Goal: Task Accomplishment & Management: Complete application form

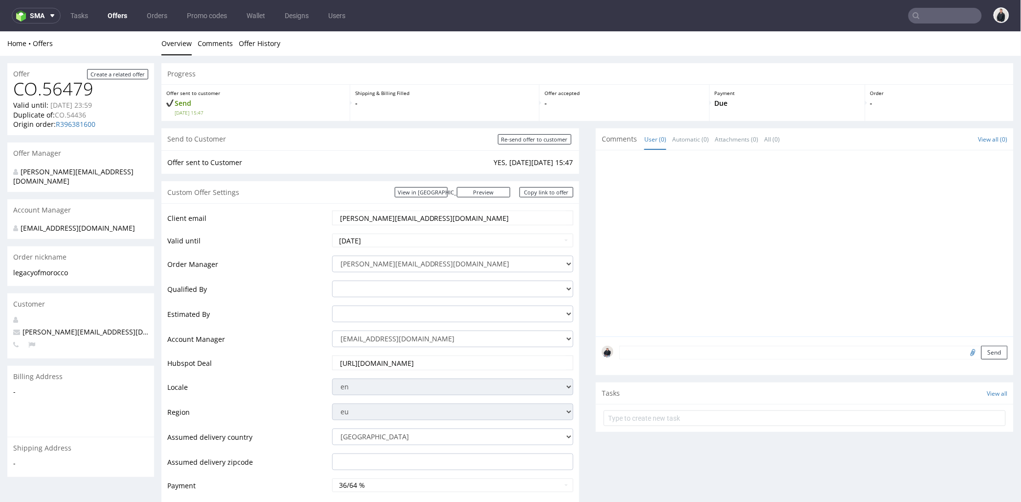
drag, startPoint x: 448, startPoint y: 215, endPoint x: 282, endPoint y: 44, distance: 238.1
click at [294, 197] on section "Custom Offer Settings View in Hubspot Preview https://packhelp.com/packhelp-plu…" at bounding box center [370, 394] width 418 height 427
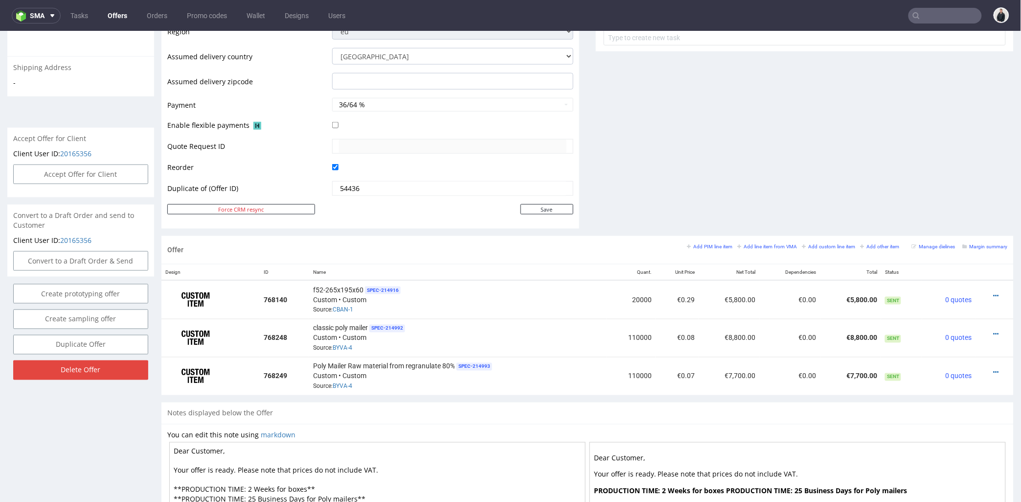
scroll to position [435, 0]
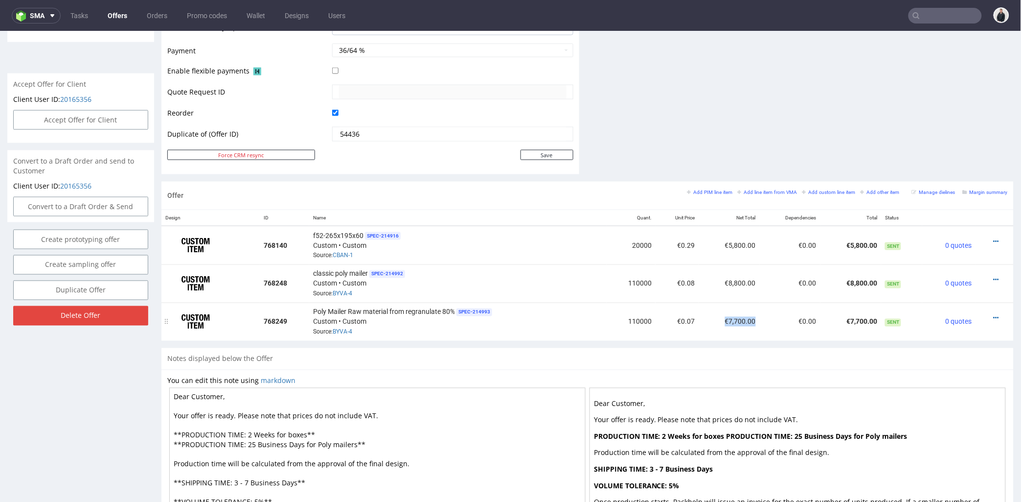
drag, startPoint x: 712, startPoint y: 321, endPoint x: 746, endPoint y: 320, distance: 34.3
click at [746, 320] on td "€7,700.00" at bounding box center [729, 321] width 61 height 38
click at [747, 320] on td "€7,700.00" at bounding box center [729, 321] width 61 height 38
click at [760, 321] on td "€0.00" at bounding box center [790, 321] width 61 height 38
drag, startPoint x: 748, startPoint y: 323, endPoint x: 719, endPoint y: 320, distance: 28.5
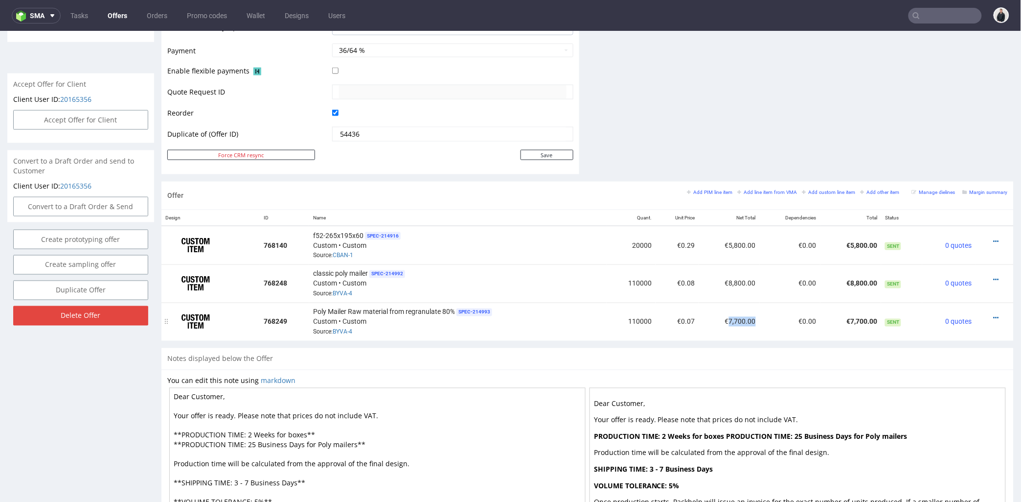
click at [719, 320] on td "€7,700.00" at bounding box center [729, 321] width 61 height 38
copy td "7,700.00"
click at [977, 189] on small "Margin summary" at bounding box center [985, 191] width 45 height 5
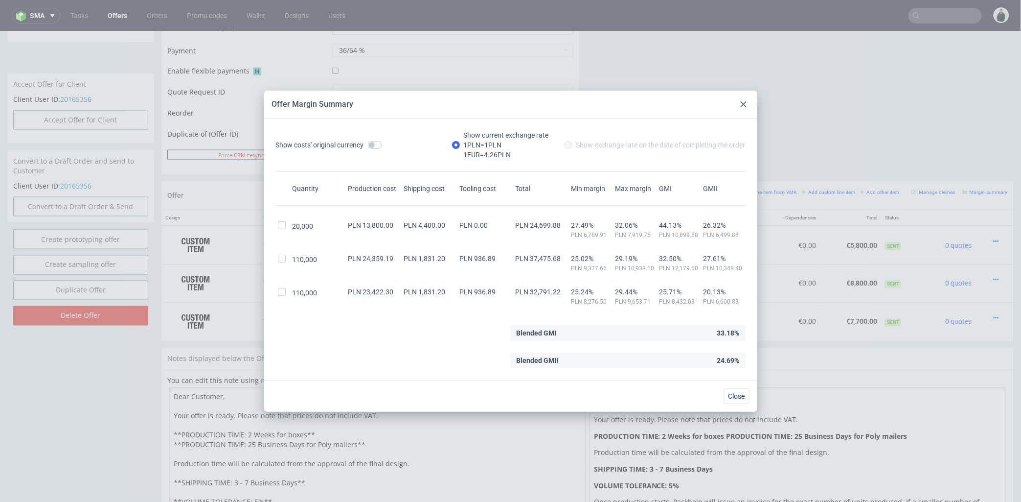
click at [276, 290] on div at bounding box center [283, 292] width 15 height 8
click at [278, 290] on input "checkbox" at bounding box center [282, 292] width 8 height 8
checkbox input "true"
click at [282, 261] on input "checkbox" at bounding box center [282, 258] width 8 height 8
checkbox input "true"
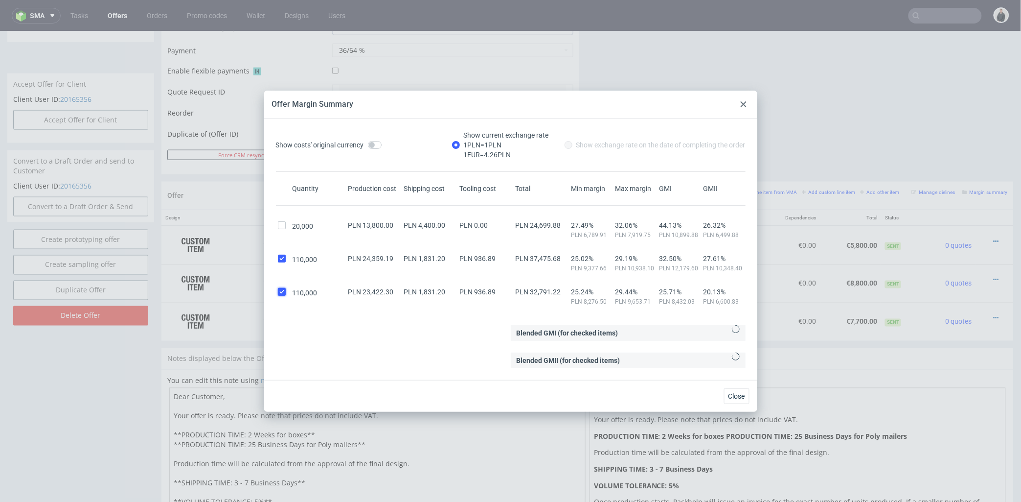
click at [280, 292] on input "checkbox" at bounding box center [282, 292] width 8 height 8
checkbox input "true"
click at [279, 260] on input "checkbox" at bounding box center [282, 258] width 8 height 8
checkbox input "false"
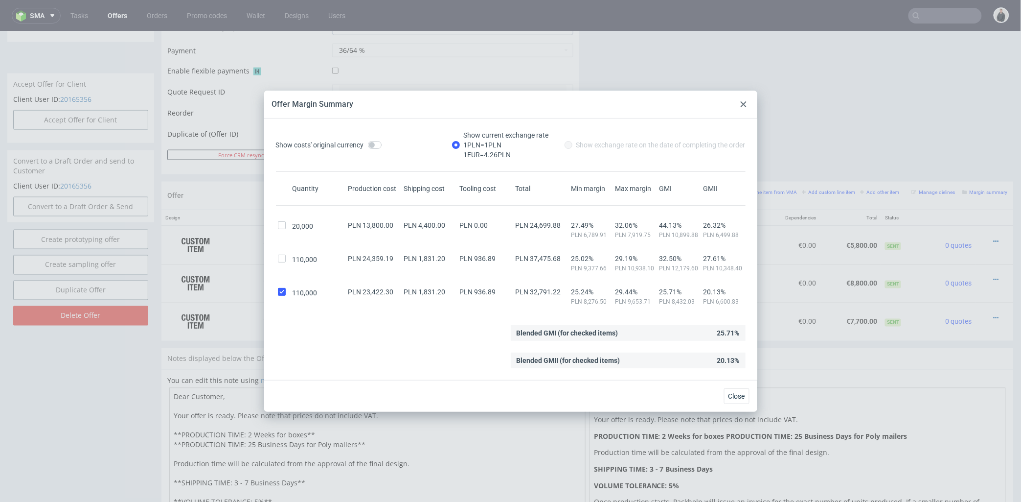
drag, startPoint x: 745, startPoint y: 106, endPoint x: 933, endPoint y: 164, distance: 196.9
click at [745, 106] on icon at bounding box center [744, 104] width 6 height 6
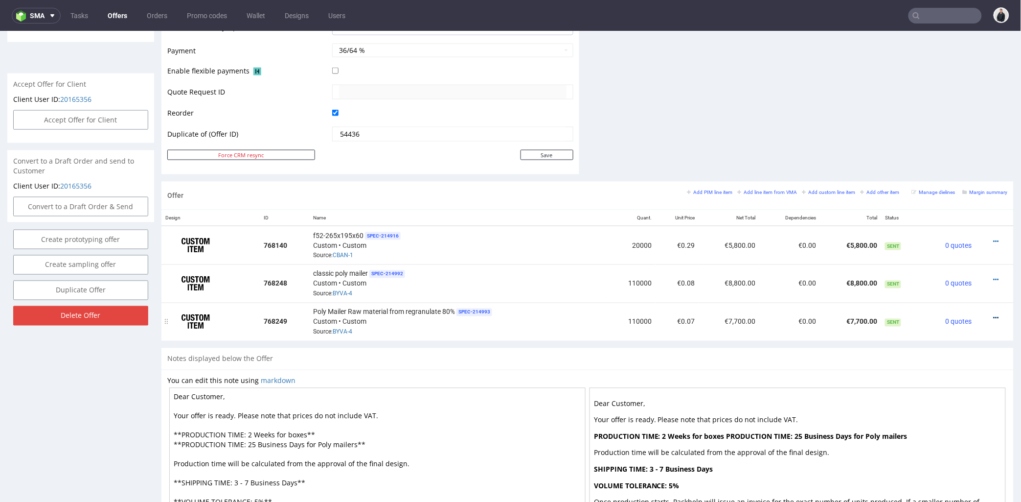
click at [994, 319] on icon at bounding box center [996, 317] width 5 height 7
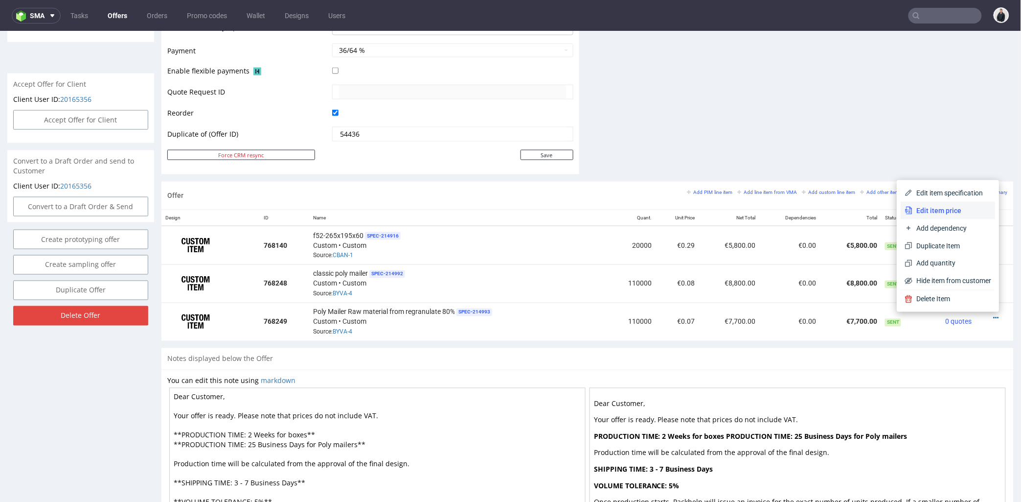
drag, startPoint x: 945, startPoint y: 211, endPoint x: 854, endPoint y: 196, distance: 91.8
click at [944, 211] on span "Edit item price" at bounding box center [952, 210] width 79 height 10
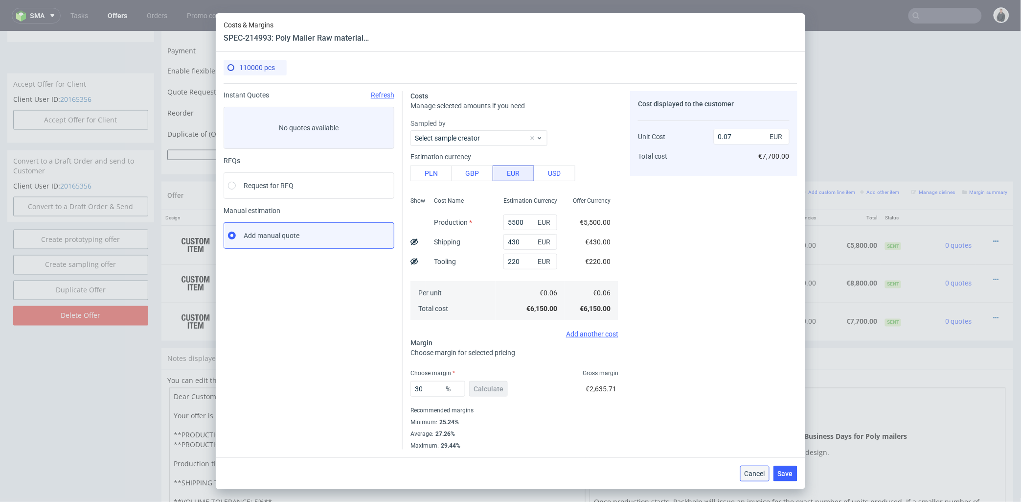
click at [751, 470] on span "Cancel" at bounding box center [755, 473] width 21 height 7
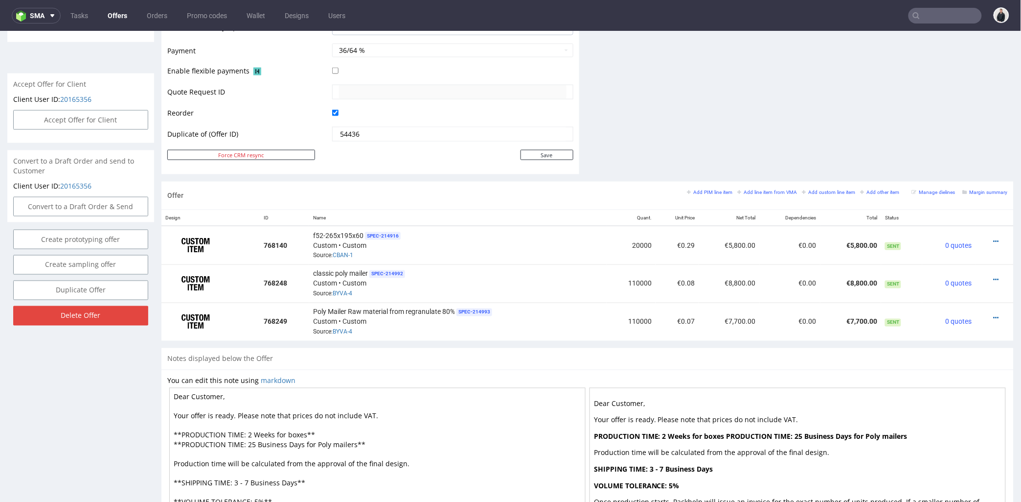
click at [977, 195] on div "Margin summary" at bounding box center [985, 191] width 45 height 9
click at [978, 193] on small "Margin summary" at bounding box center [985, 191] width 45 height 5
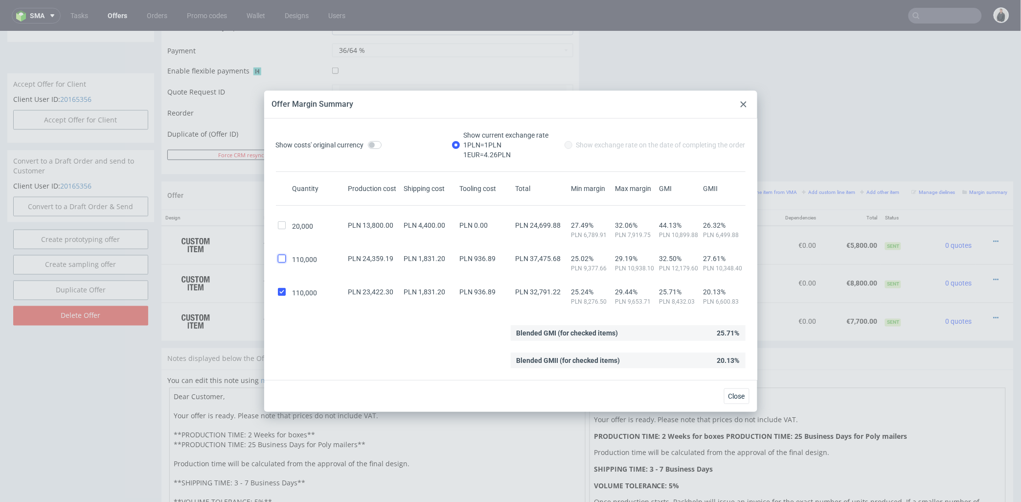
click at [281, 262] on div at bounding box center [283, 263] width 15 height 18
click at [279, 258] on input "checkbox" at bounding box center [282, 258] width 8 height 8
checkbox input "true"
click at [279, 288] on input "checkbox" at bounding box center [282, 292] width 8 height 8
checkbox input "false"
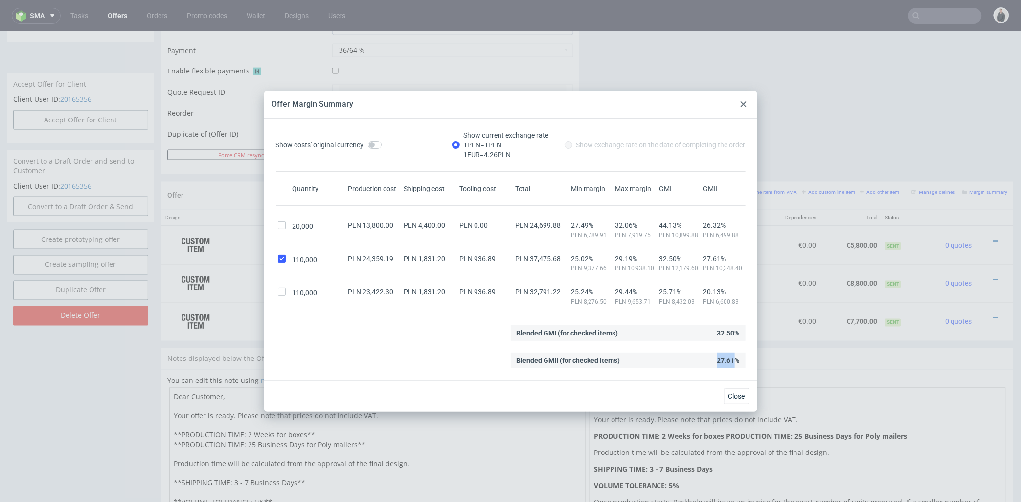
drag, startPoint x: 707, startPoint y: 360, endPoint x: 726, endPoint y: 359, distance: 18.7
click at [726, 359] on div "Blended GMII (for checked items) 27.61%" at bounding box center [628, 360] width 235 height 16
copy div "27.61"
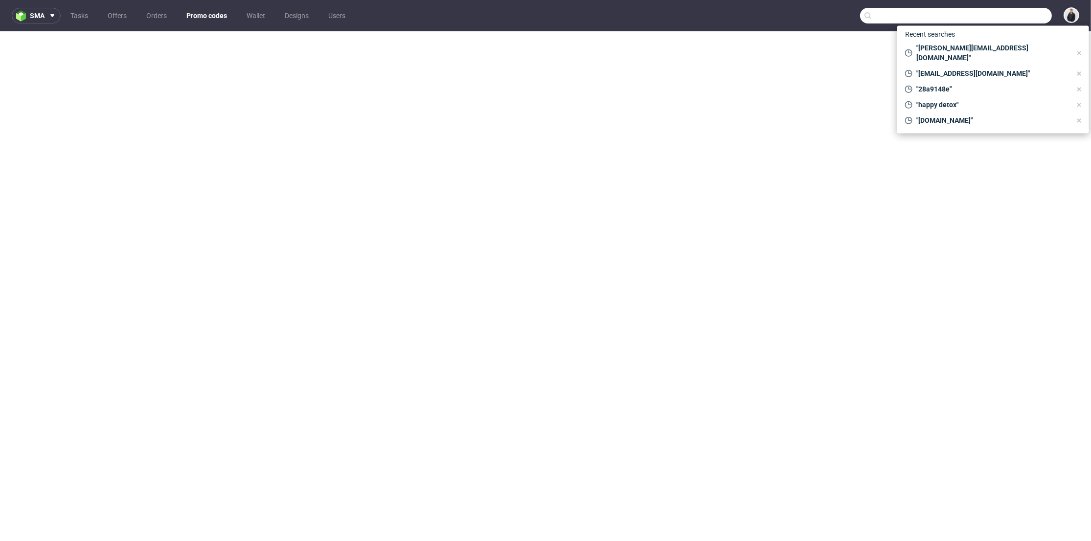
click at [990, 15] on input "text" at bounding box center [956, 16] width 192 height 16
paste input "[DOMAIN_NAME]"
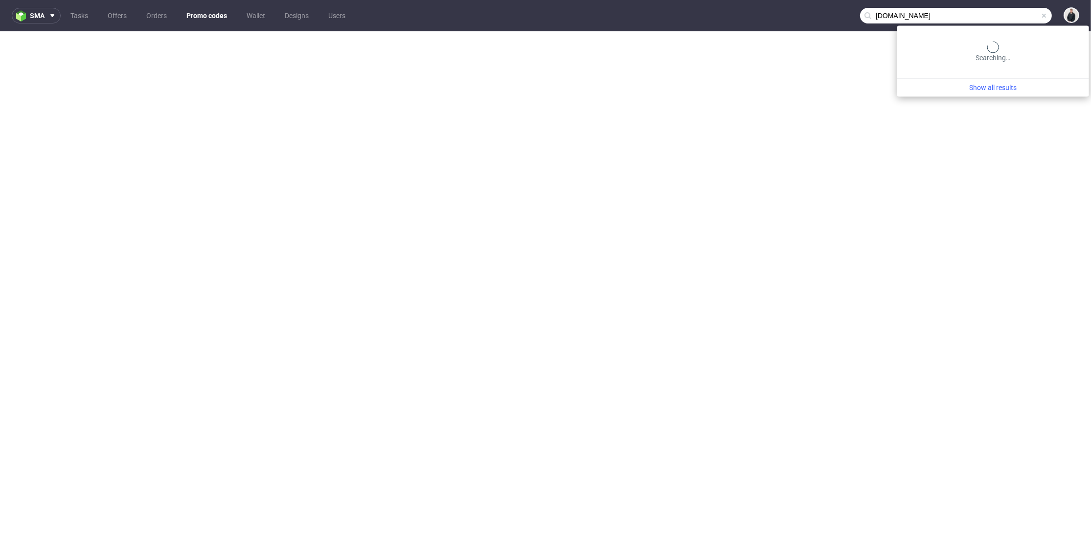
type input "mondaymerch.com"
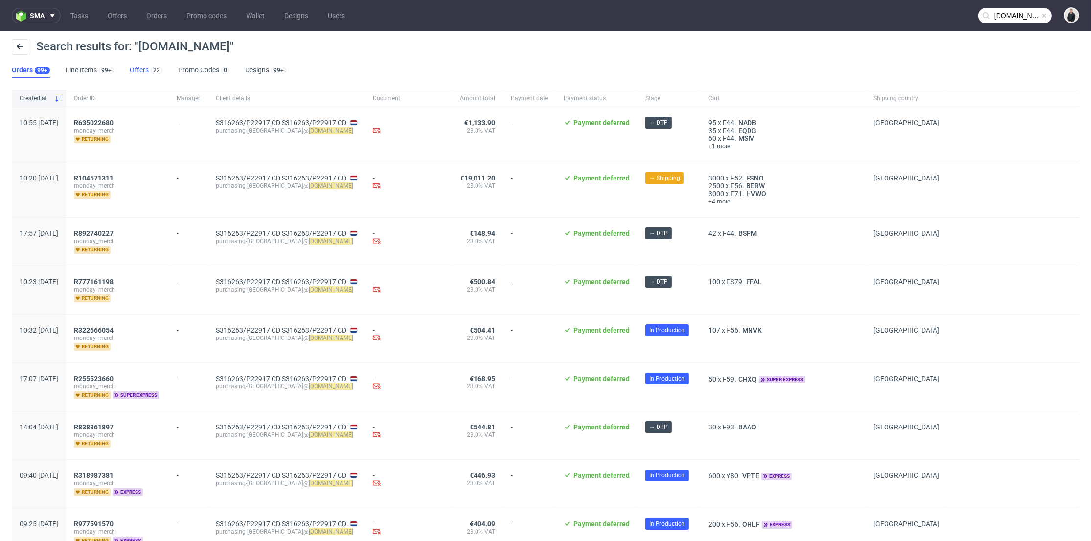
click at [142, 70] on link "Offers 22" at bounding box center [146, 71] width 33 height 16
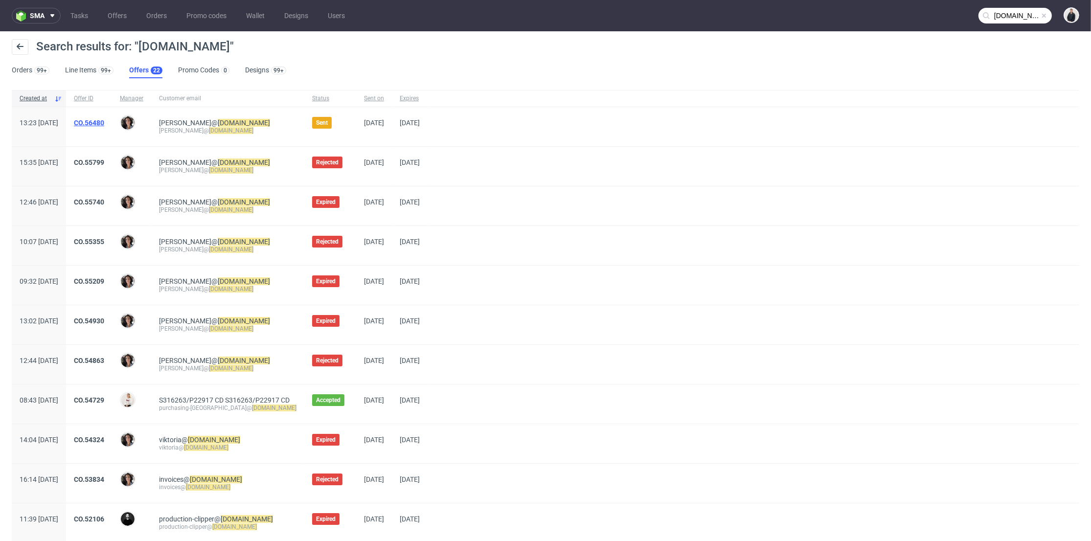
click at [104, 121] on link "CO.56480" at bounding box center [89, 123] width 30 height 8
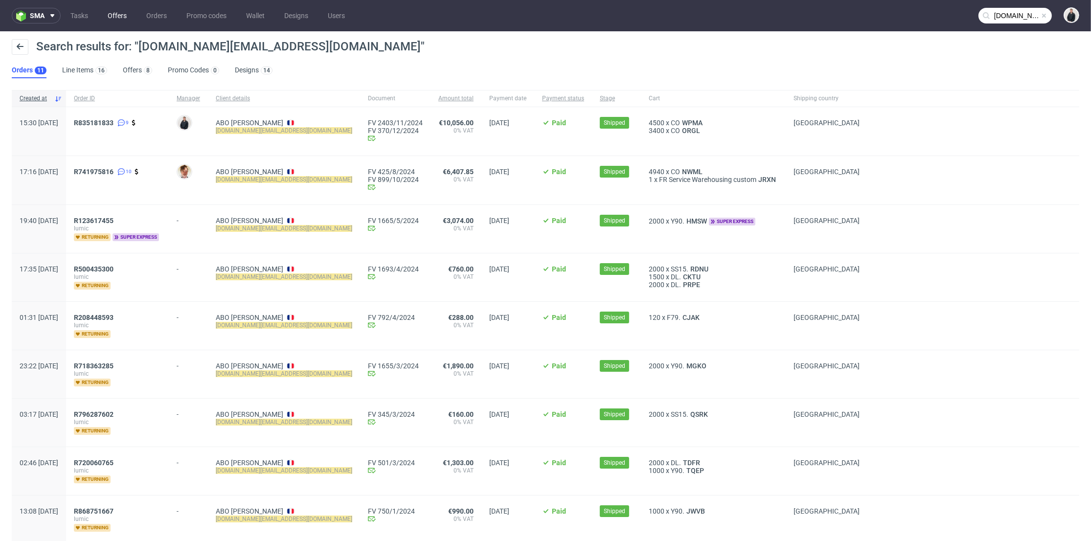
click at [111, 19] on link "Offers" at bounding box center [117, 16] width 31 height 16
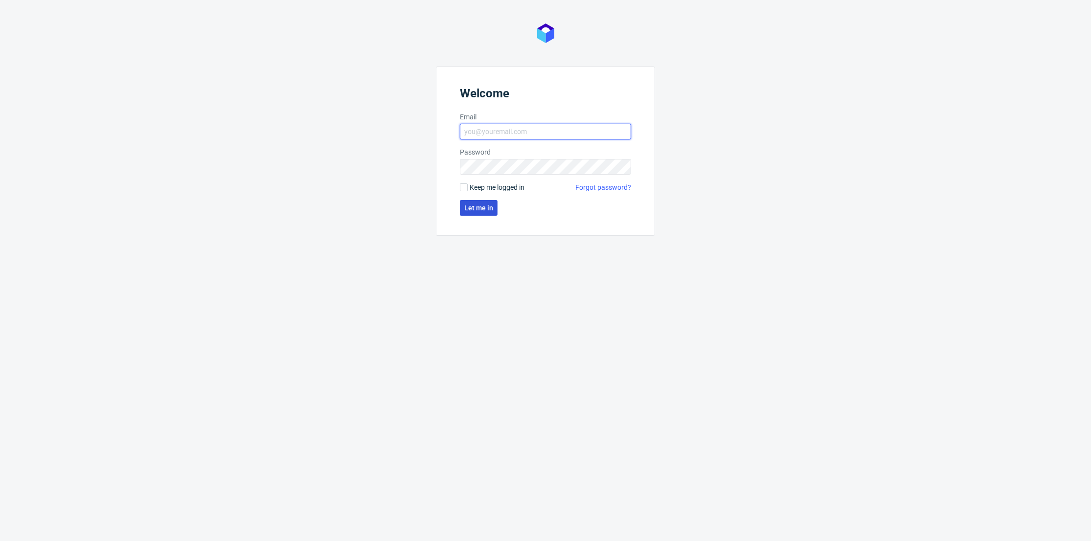
type input "adrian.margula@packhelp.com"
click at [474, 206] on span "Let me in" at bounding box center [478, 208] width 29 height 7
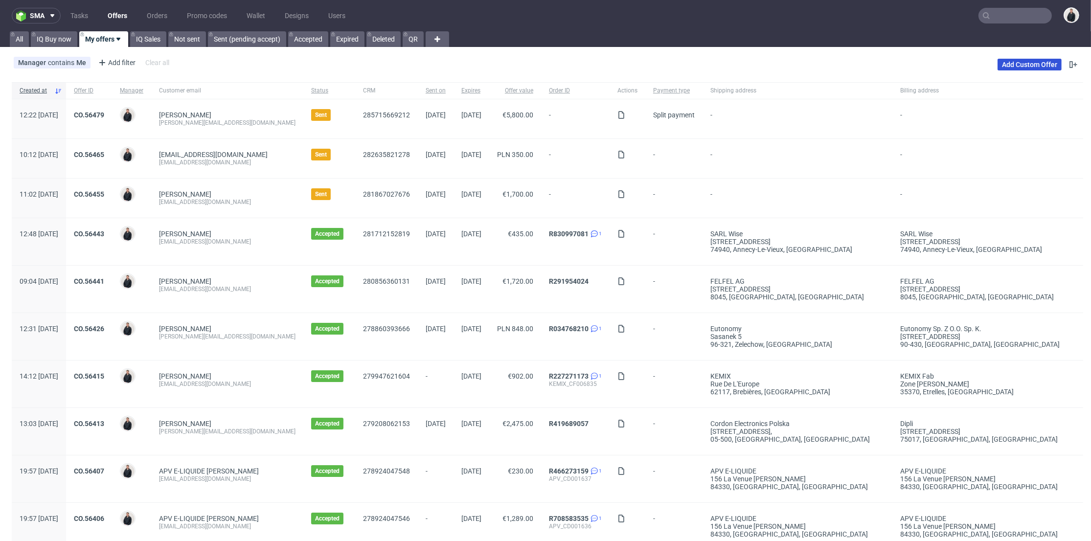
click at [1012, 66] on link "Add Custom Offer" at bounding box center [1030, 65] width 64 height 12
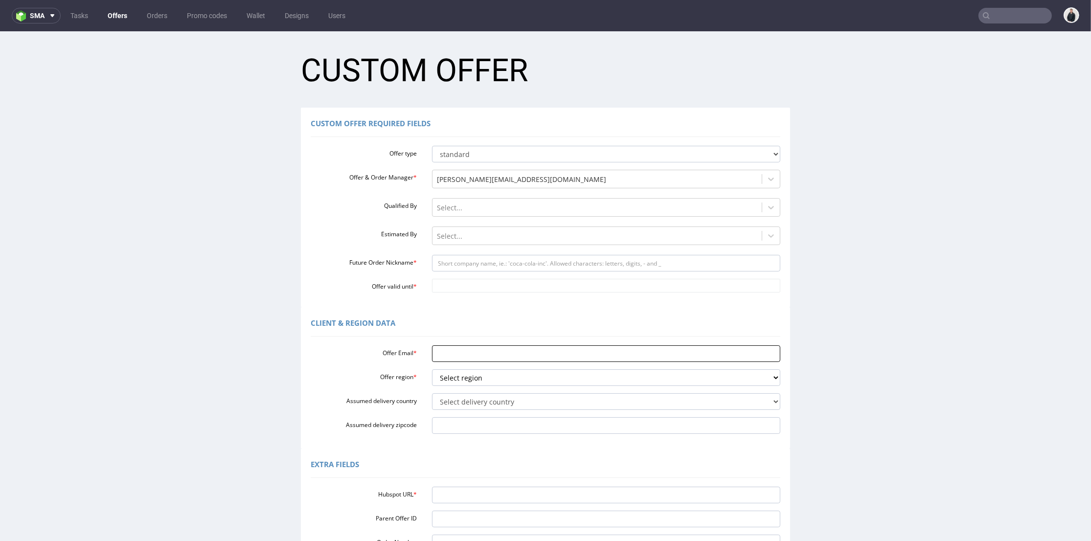
click at [463, 356] on input "Offer Email *" at bounding box center [606, 353] width 349 height 17
paste input "[EMAIL_ADDRESS][DOMAIN_NAME]"
type input "[EMAIL_ADDRESS][DOMAIN_NAME]"
click at [452, 377] on select "Select region eu gb de pl fr it es" at bounding box center [606, 377] width 349 height 17
select select "fr"
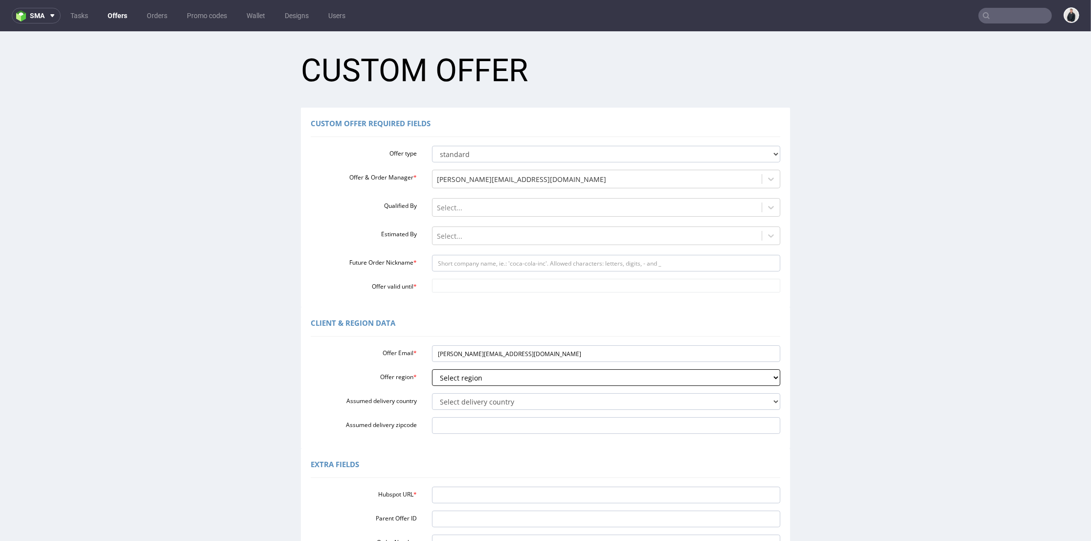
click at [432, 369] on select "Select region eu gb de pl fr it es" at bounding box center [606, 377] width 349 height 17
click at [468, 404] on select "Select delivery country Andorra Afghanistan Anguilla Albania Armenia Antarctica…" at bounding box center [606, 401] width 349 height 17
select select "75"
click at [432, 393] on select "Select delivery country Andorra Afghanistan Anguilla Albania Armenia Antarctica…" at bounding box center [606, 401] width 349 height 17
click at [448, 268] on input "Future Order Nickname *" at bounding box center [606, 263] width 349 height 17
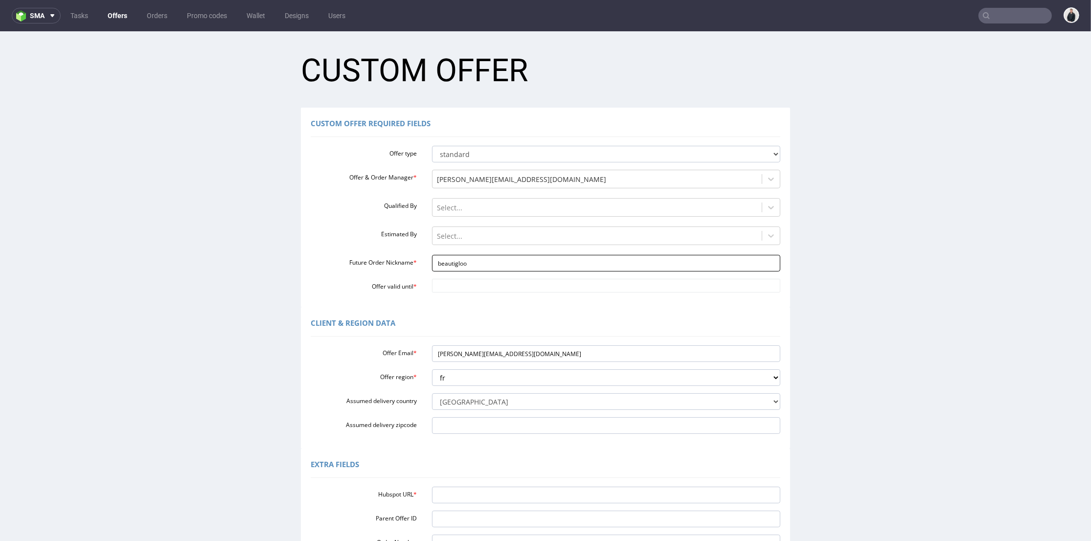
type input "beautigloo"
click at [521, 258] on td "30" at bounding box center [523, 256] width 15 height 15
type input "2025-08-30"
click at [465, 485] on div "Hubspot URL * Parent Offer ID Order Number Account Manager adrian.margula@packh…" at bounding box center [546, 529] width 470 height 92
click at [474, 489] on input "Hubspot URL *" at bounding box center [606, 495] width 349 height 17
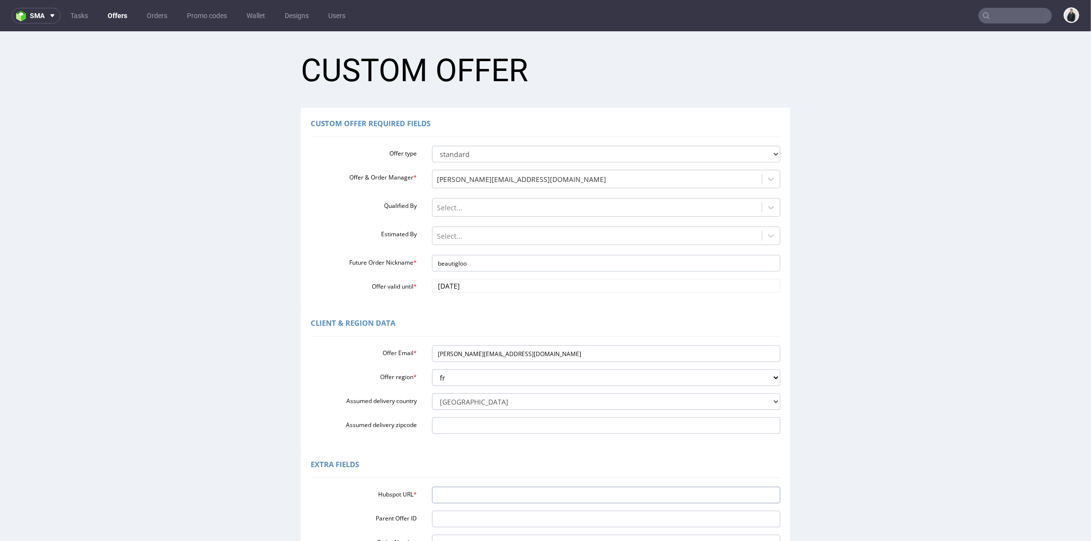
paste input "https://app-eu1.hubspot.com/contacts/25600958/record/0-3/287025893606"
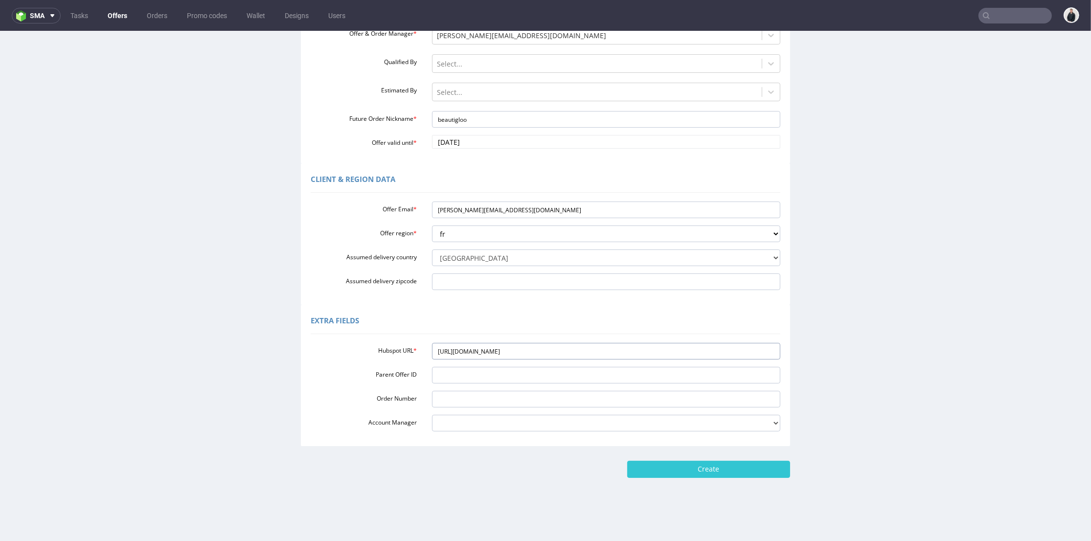
scroll to position [3, 0]
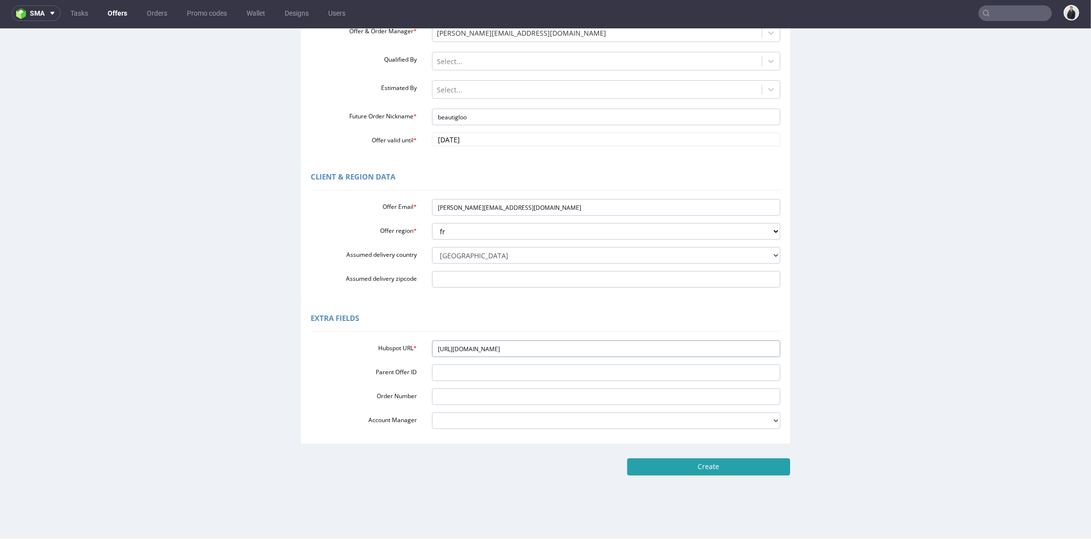
type input "https://app-eu1.hubspot.com/contacts/25600958/record/0-3/287025893606"
click at [680, 475] on input "Create" at bounding box center [708, 467] width 163 height 17
type input "Please wait..."
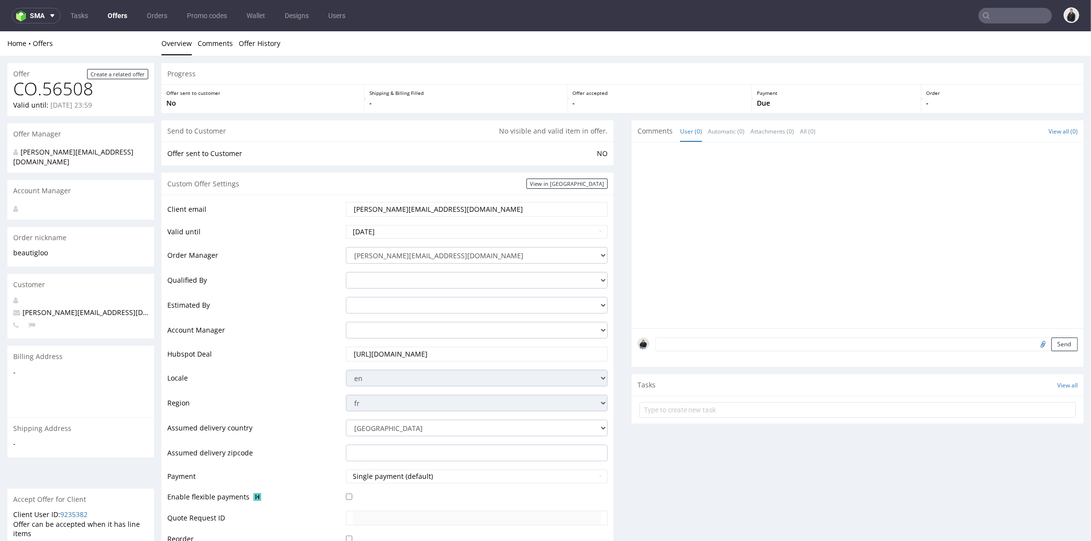
scroll to position [272, 0]
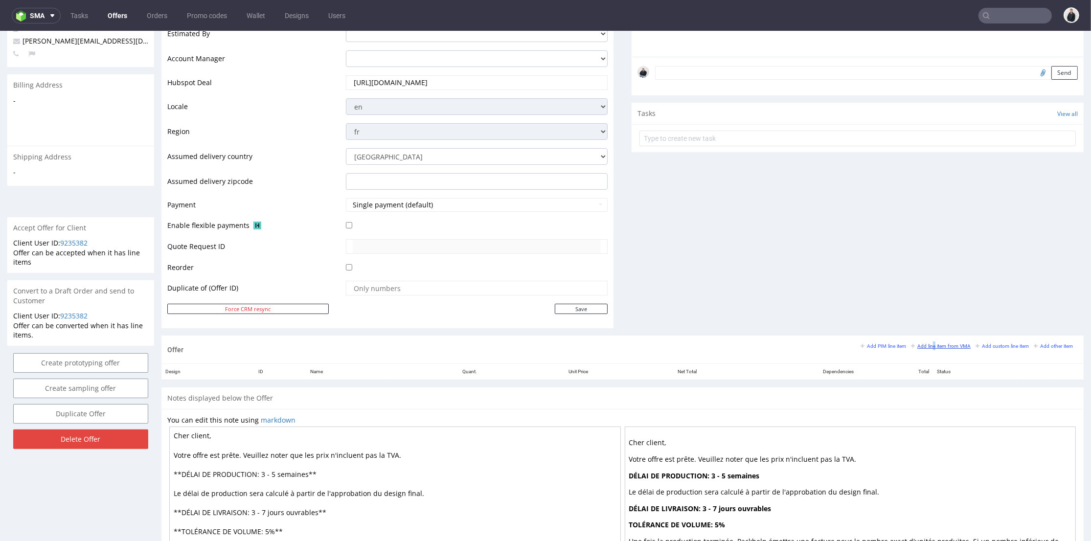
click at [919, 345] on small "Add line item from VMA" at bounding box center [941, 346] width 60 height 5
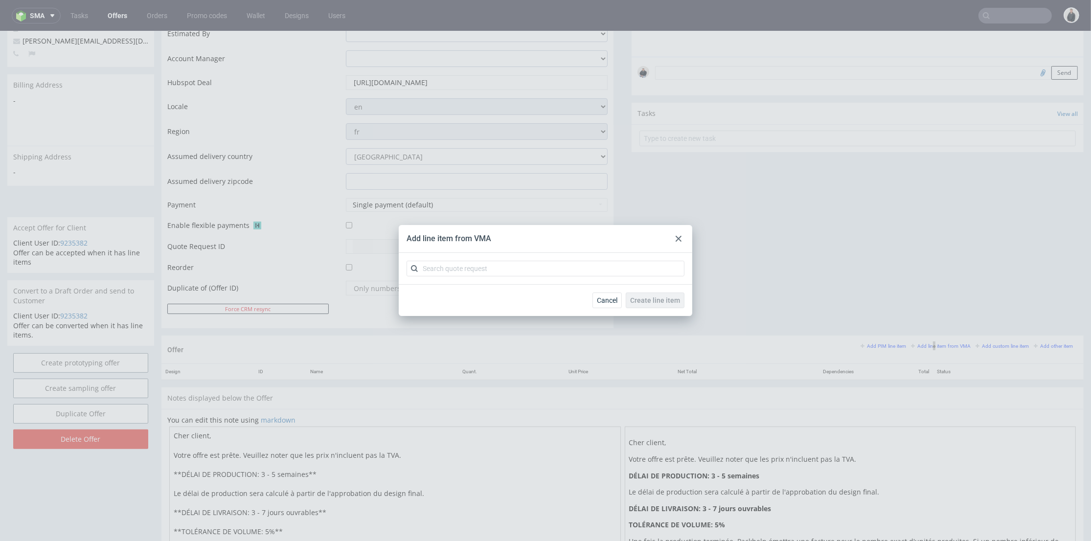
click at [576, 277] on div at bounding box center [546, 268] width 294 height 31
click at [574, 273] on input "text" at bounding box center [546, 269] width 278 height 16
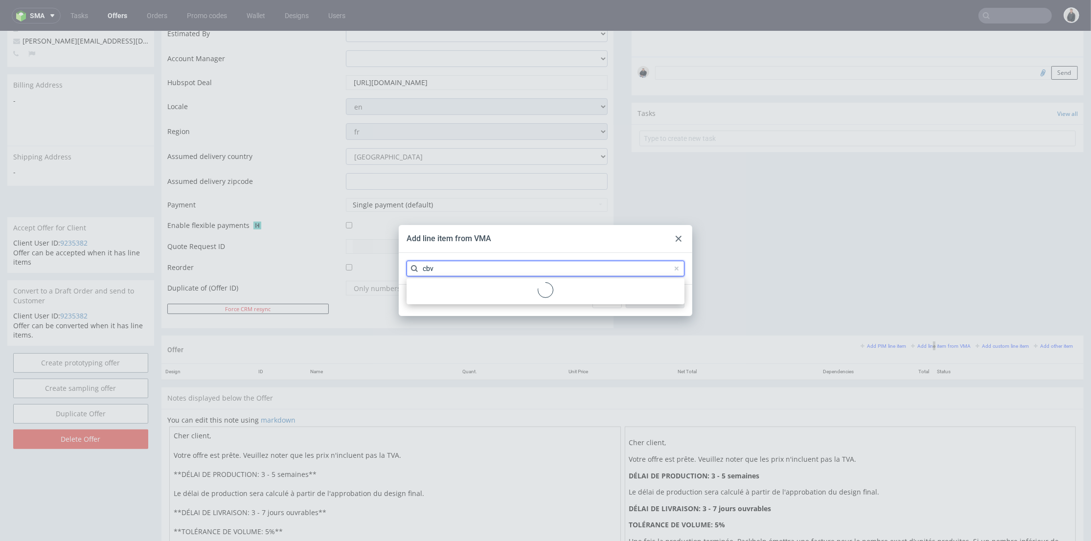
drag, startPoint x: 443, startPoint y: 266, endPoint x: 431, endPoint y: 269, distance: 13.1
click at [431, 269] on input "cbv" at bounding box center [546, 269] width 278 height 16
type input "cbbb"
click at [441, 288] on div "CBBB 1 variant" at bounding box center [546, 291] width 270 height 18
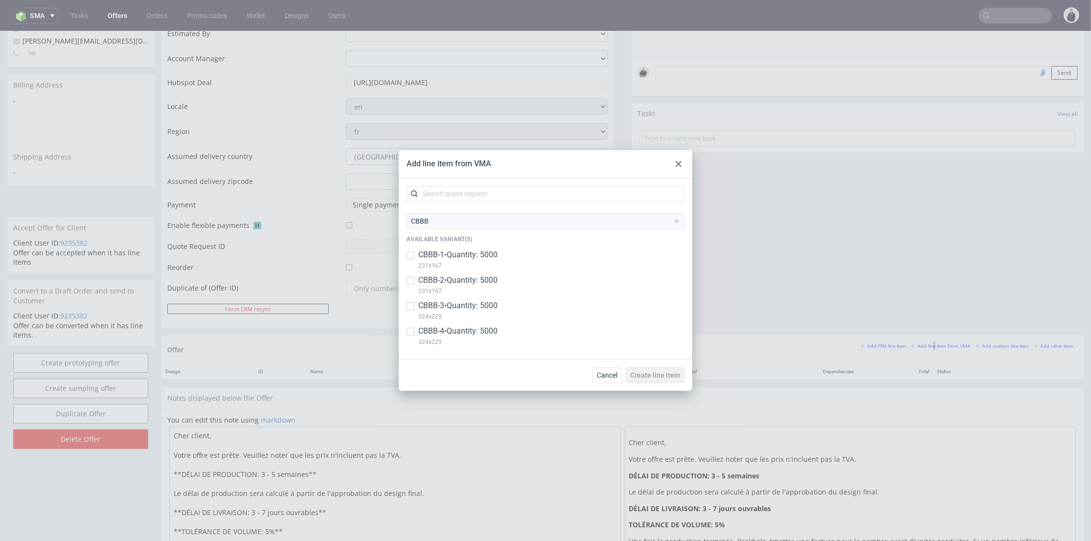
click at [480, 281] on p "CBBB-2 • Quantity: 5000" at bounding box center [457, 280] width 79 height 11
checkbox input "true"
click at [490, 332] on p "CBBB-4 • Quantity: 5000" at bounding box center [457, 331] width 79 height 11
checkbox input "true"
click at [661, 376] on span "Create line item" at bounding box center [655, 375] width 50 height 7
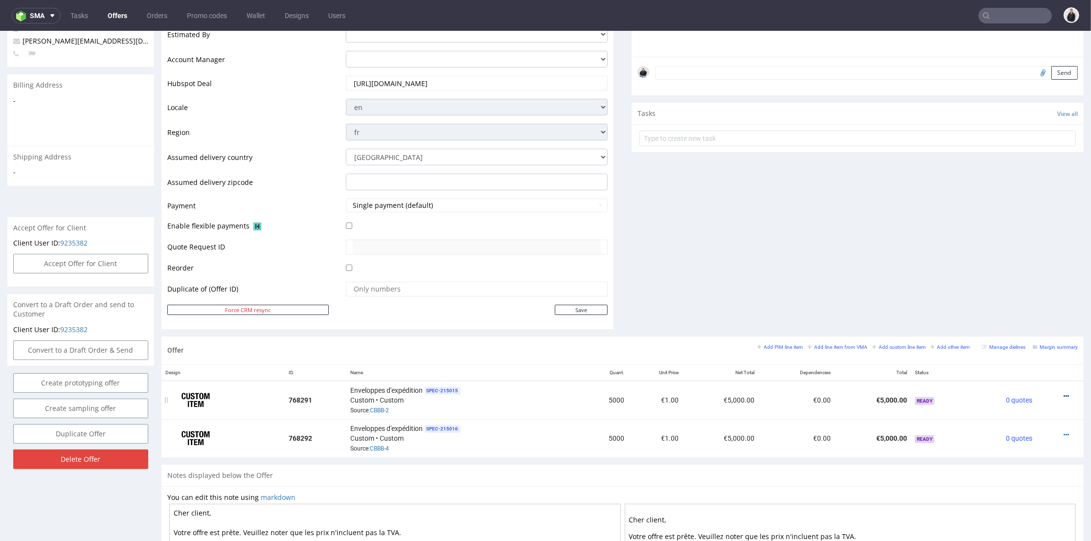
click at [1064, 394] on icon at bounding box center [1066, 396] width 5 height 7
click at [1016, 286] on span "Edit item price" at bounding box center [1022, 288] width 79 height 10
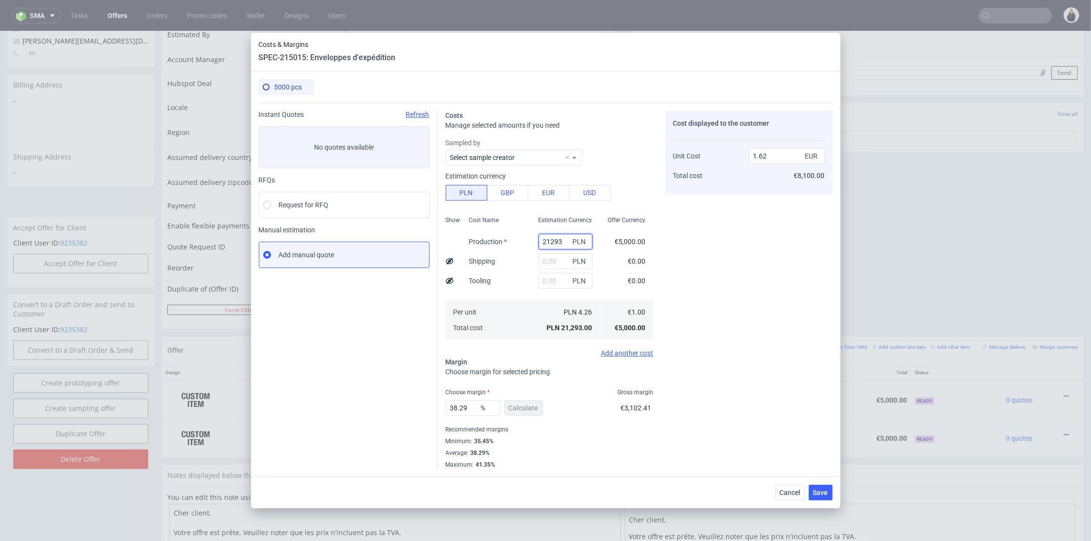
click at [551, 244] on input "21293" at bounding box center [566, 242] width 54 height 16
paste input "7250"
type input "7250"
type input "0.55"
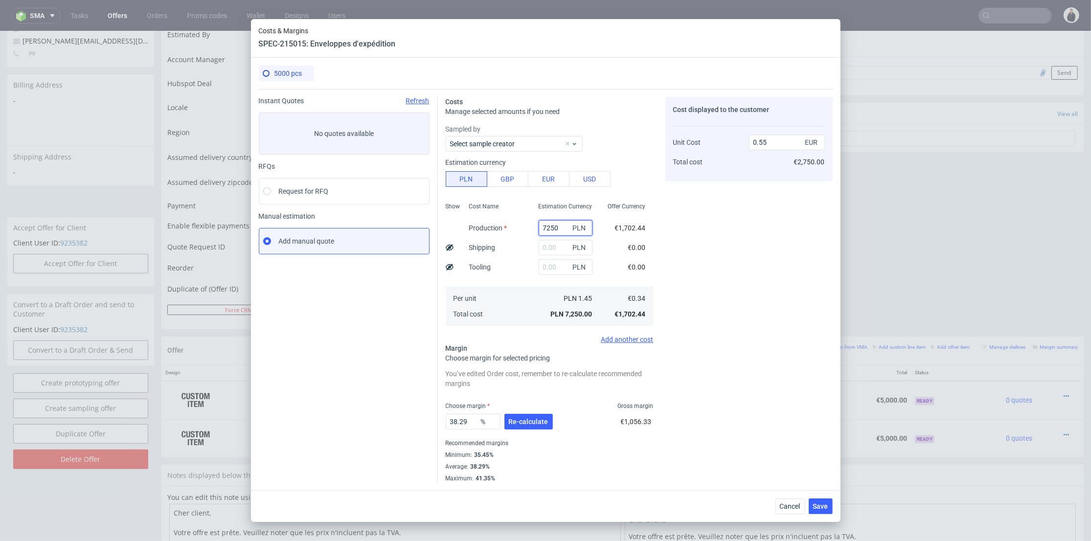
type input "7250"
click at [539, 244] on input "text" at bounding box center [566, 248] width 54 height 16
type input "800"
click at [509, 261] on div "Cost Name Production Shipping Tooling Per unit Total cost" at bounding box center [495, 263] width 69 height 129
type input "0.62"
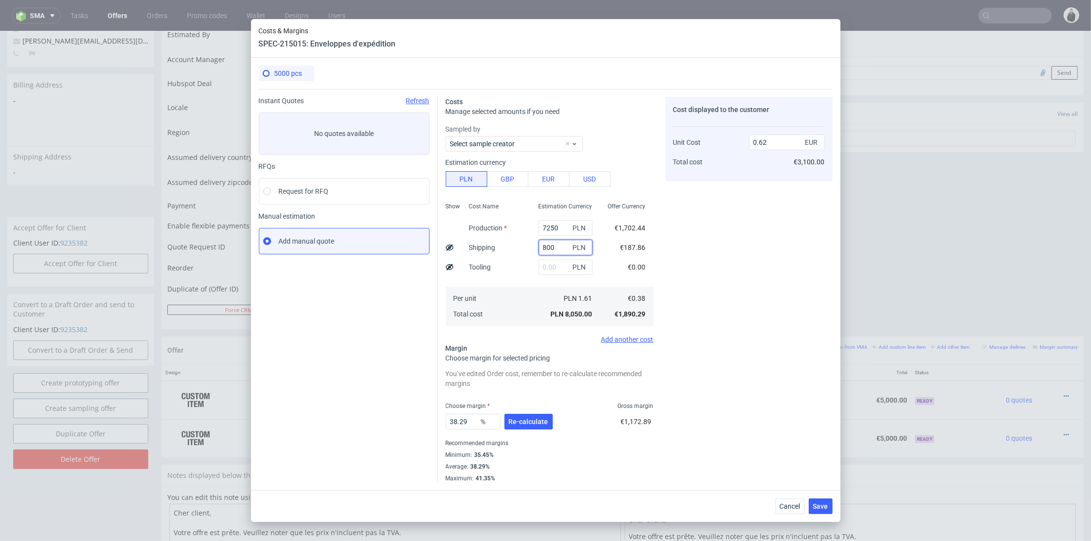
drag, startPoint x: 550, startPoint y: 248, endPoint x: 527, endPoint y: 253, distance: 23.7
click at [531, 250] on div "800 PLN" at bounding box center [565, 248] width 69 height 20
type input "900"
drag, startPoint x: 519, startPoint y: 276, endPoint x: 524, endPoint y: 301, distance: 25.3
click at [519, 276] on div "Cost Name Production Shipping Tooling Per unit Total cost" at bounding box center [495, 263] width 69 height 129
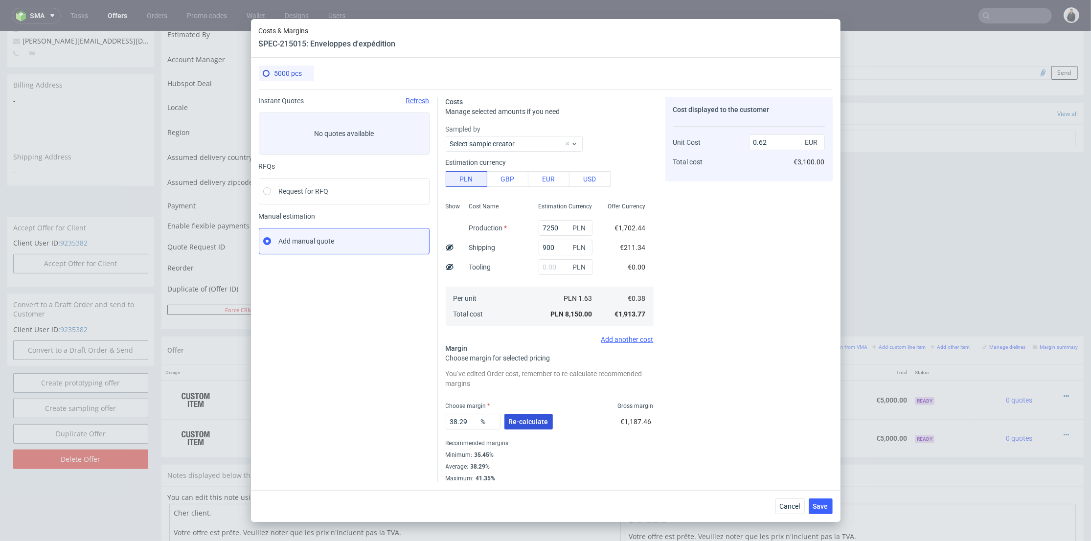
click at [534, 418] on span "Re-calculate" at bounding box center [529, 421] width 40 height 7
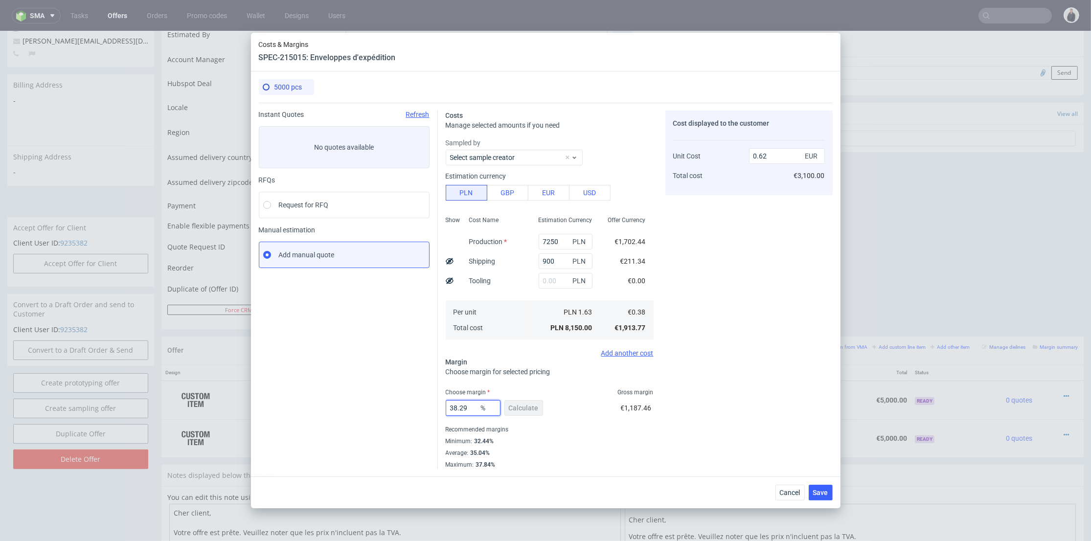
drag, startPoint x: 474, startPoint y: 408, endPoint x: 418, endPoint y: 406, distance: 55.3
click at [418, 406] on div "Instant Quotes Refresh No quotes available RFQs Request for RFQ Manual estimati…" at bounding box center [546, 286] width 574 height 366
type input "33"
click at [749, 388] on div "Cost displayed to the customer Unit Cost Total cost 0.62 EUR €3,100.00" at bounding box center [749, 290] width 167 height 358
type input "0.57"
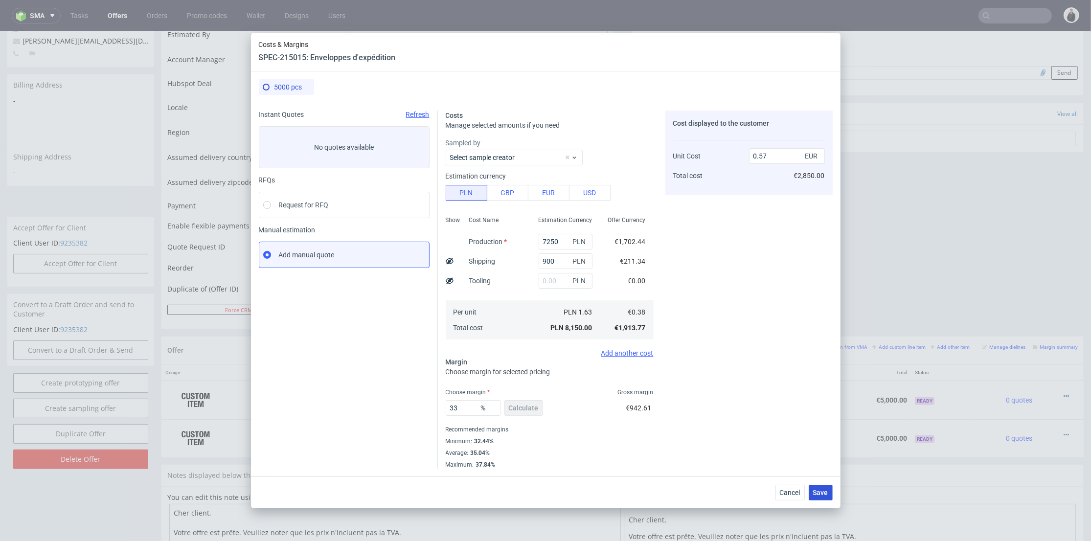
click at [826, 496] on span "Save" at bounding box center [820, 492] width 15 height 7
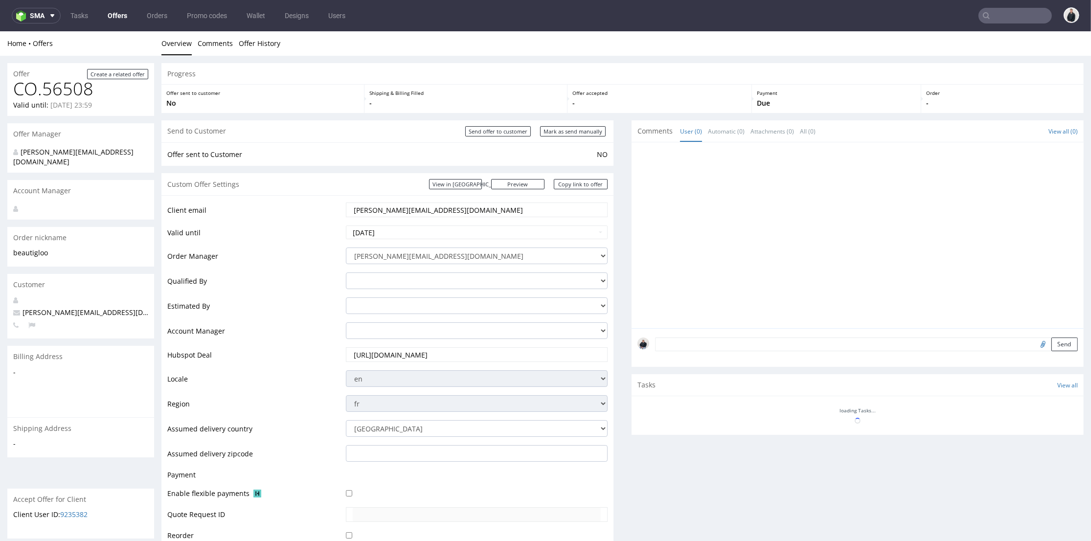
scroll to position [289, 0]
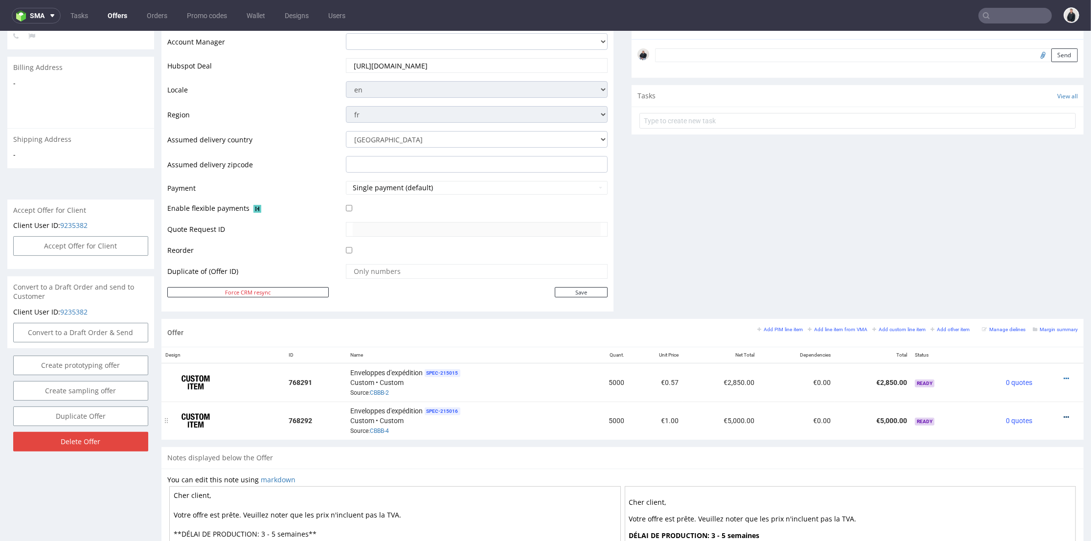
click at [1064, 415] on icon at bounding box center [1066, 417] width 5 height 7
click at [1025, 301] on li "Edit item price" at bounding box center [1018, 308] width 94 height 18
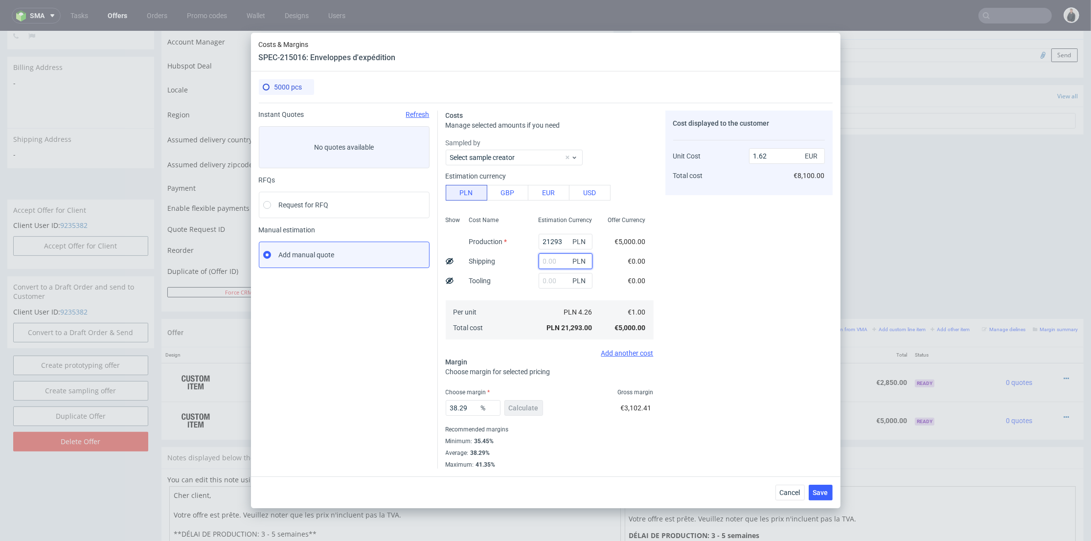
click at [555, 261] on input "text" at bounding box center [566, 261] width 54 height 16
type input "900"
type input "1.69"
type input "900"
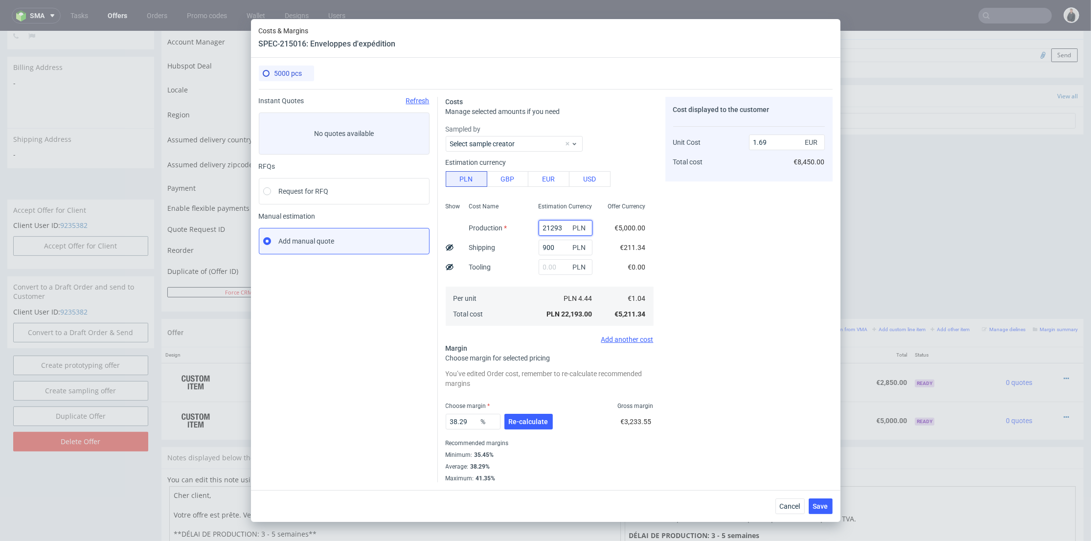
click at [551, 224] on input "21293" at bounding box center [566, 228] width 54 height 16
paste input "8200"
type input "8200"
type input "0.69"
type input "8200"
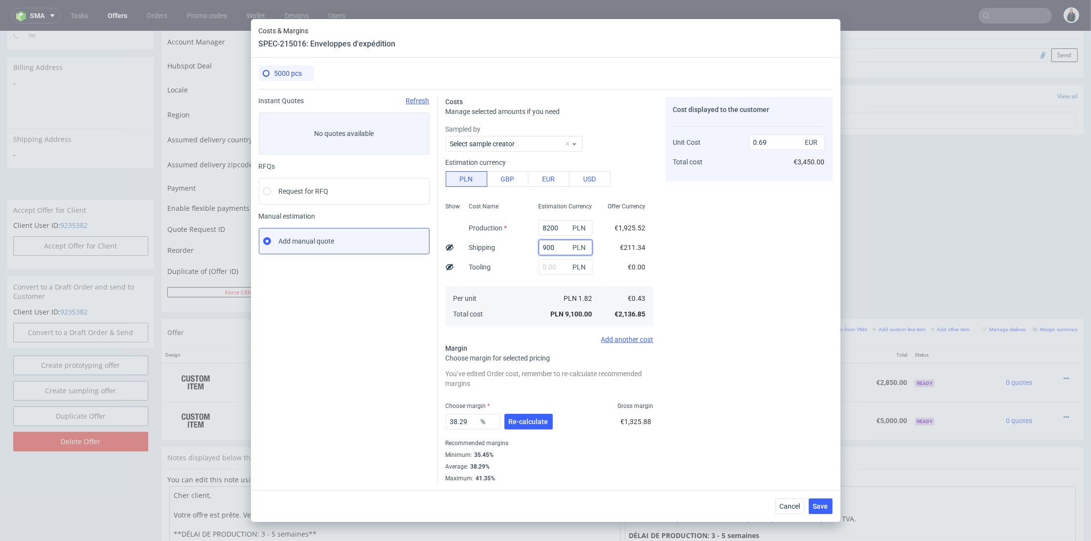
drag, startPoint x: 550, startPoint y: 247, endPoint x: 516, endPoint y: 246, distance: 33.8
click at [516, 246] on div "Show Cost Name Production Shipping Tooling Per unit Total cost Estimation Curre…" at bounding box center [550, 263] width 208 height 129
type input "1"
type input "0.62"
type input "1350"
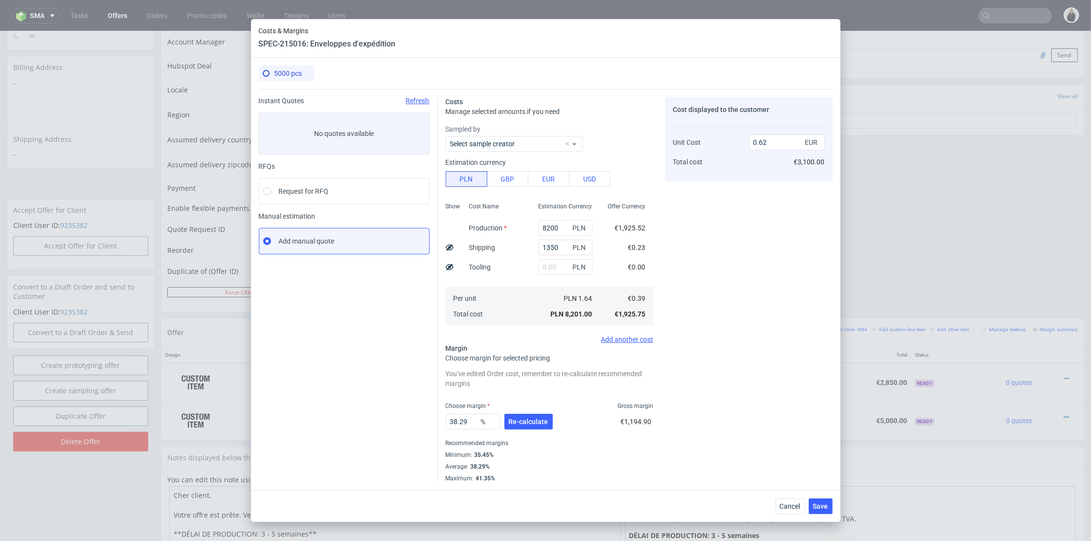
click at [531, 266] on div "PLN" at bounding box center [565, 267] width 69 height 20
type input "0.72"
click at [538, 423] on span "Re-calculate" at bounding box center [529, 421] width 40 height 7
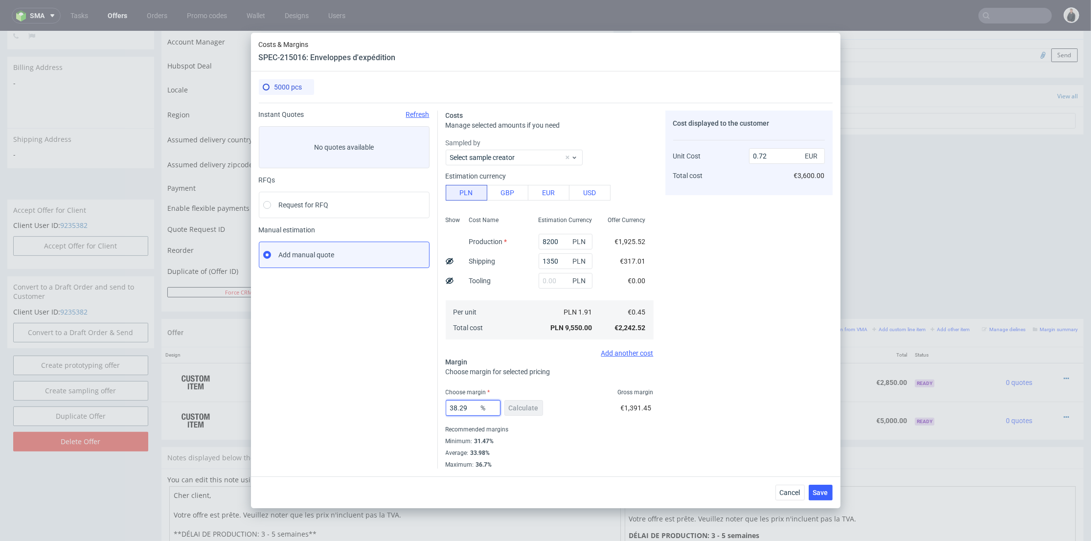
drag, startPoint x: 469, startPoint y: 404, endPoint x: 406, endPoint y: 405, distance: 63.1
click at [406, 405] on div "Instant Quotes Refresh No quotes available RFQs Request for RFQ Manual estimati…" at bounding box center [546, 286] width 574 height 366
type input "32"
click at [747, 388] on div "Cost displayed to the customer Unit Cost Total cost 0.72 EUR €3,600.00" at bounding box center [749, 290] width 167 height 358
type input "0.66"
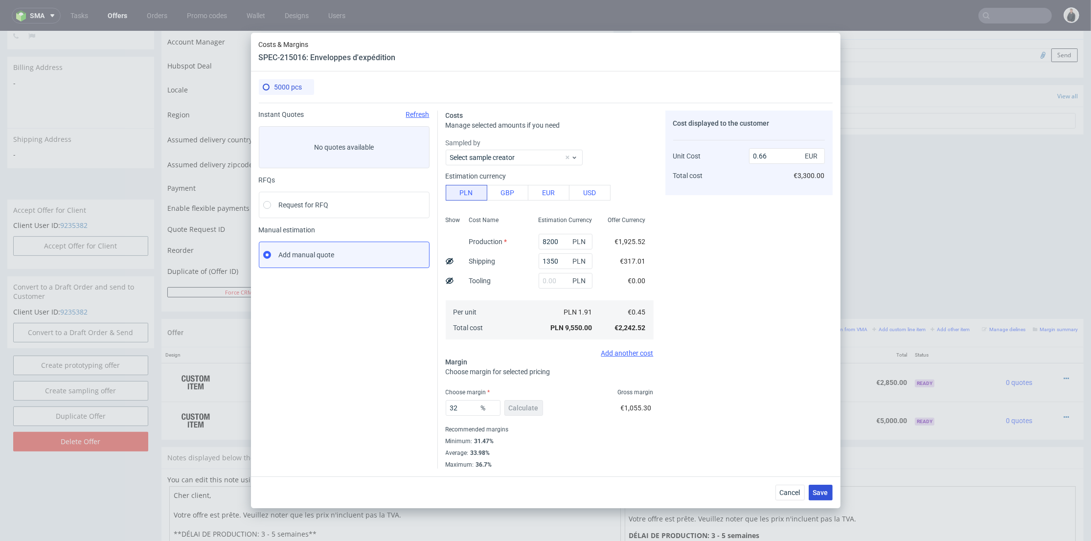
click at [818, 493] on span "Save" at bounding box center [820, 492] width 15 height 7
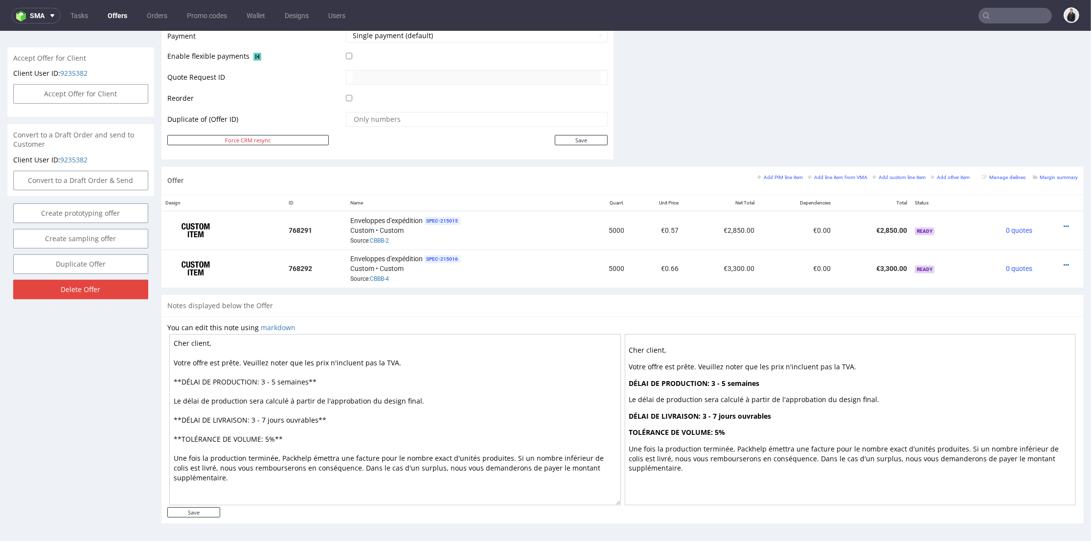
scroll to position [3, 0]
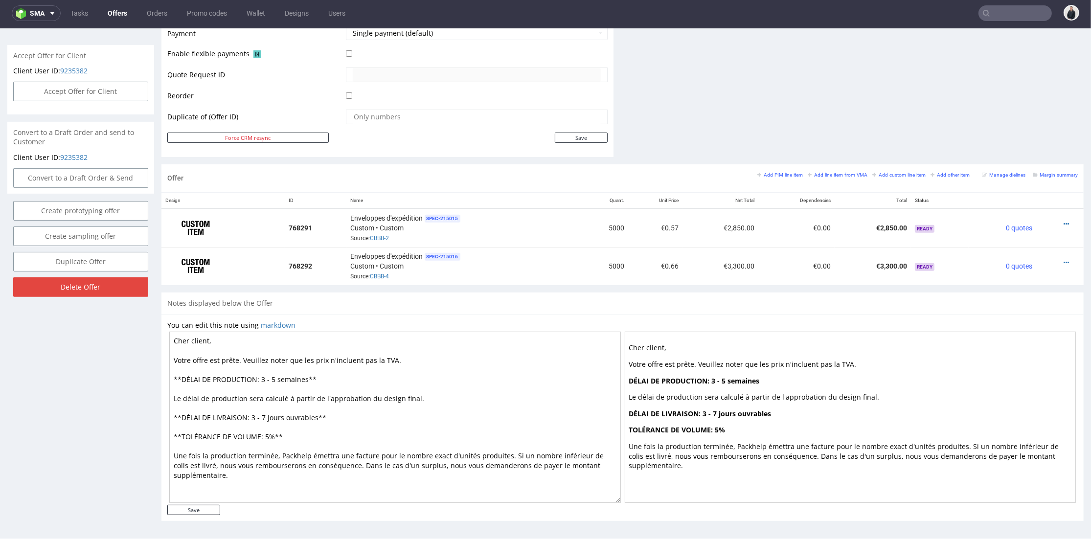
drag, startPoint x: 273, startPoint y: 376, endPoint x: 261, endPoint y: 376, distance: 11.8
click at [261, 376] on textarea "Cher client, Votre offre est prête. Veuillez noter que les prix n'incluent pas …" at bounding box center [395, 417] width 452 height 171
type textarea "Cher client, Votre offre est prête. Veuillez noter que les prix n'incluent pas …"
click at [194, 509] on input "Save" at bounding box center [193, 510] width 53 height 10
type input "In progress..."
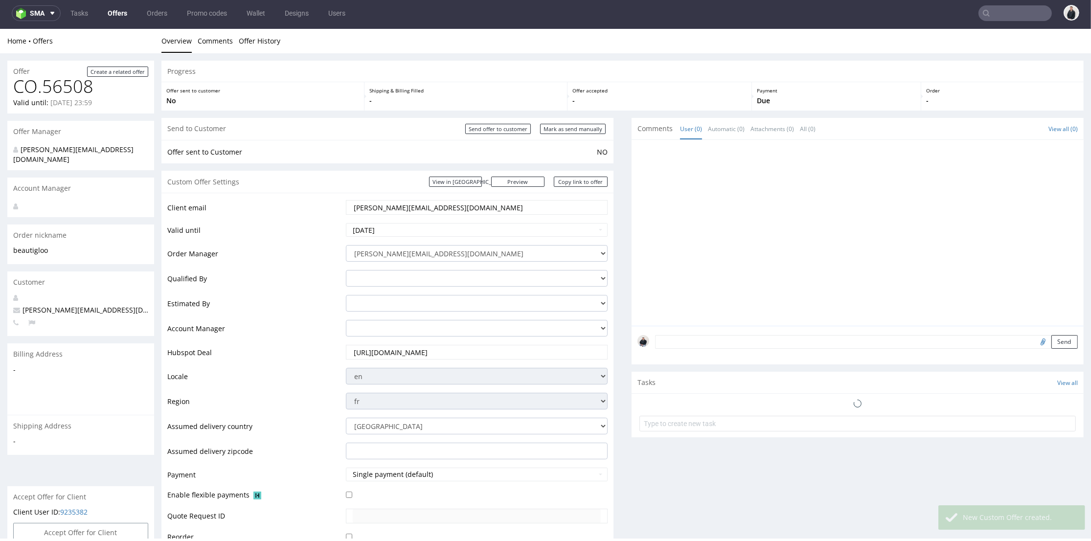
scroll to position [326, 0]
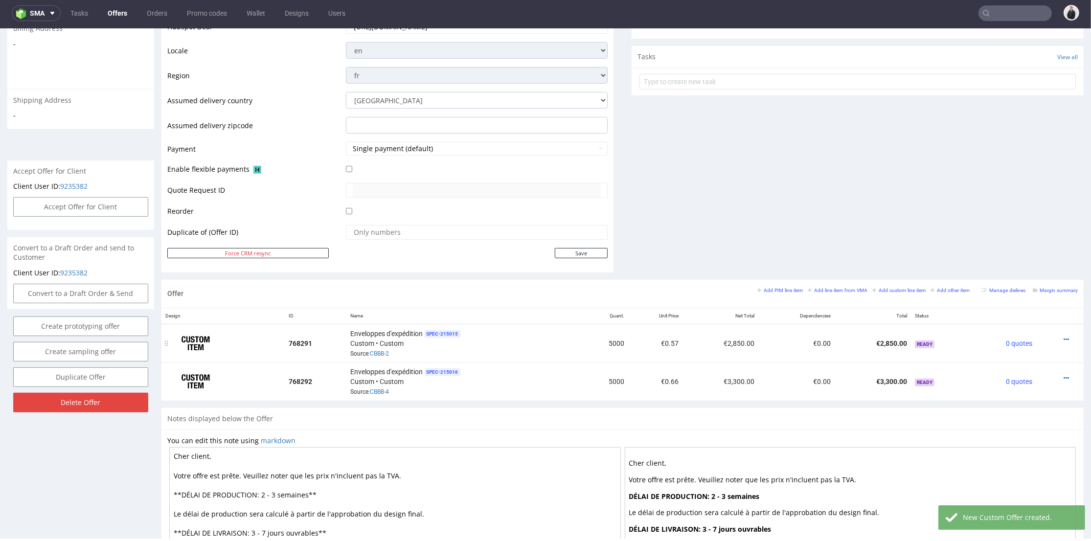
click at [1056, 337] on div at bounding box center [1057, 340] width 34 height 10
click at [1064, 336] on icon at bounding box center [1066, 339] width 5 height 7
click at [1033, 211] on span "Edit item specification" at bounding box center [1022, 213] width 79 height 10
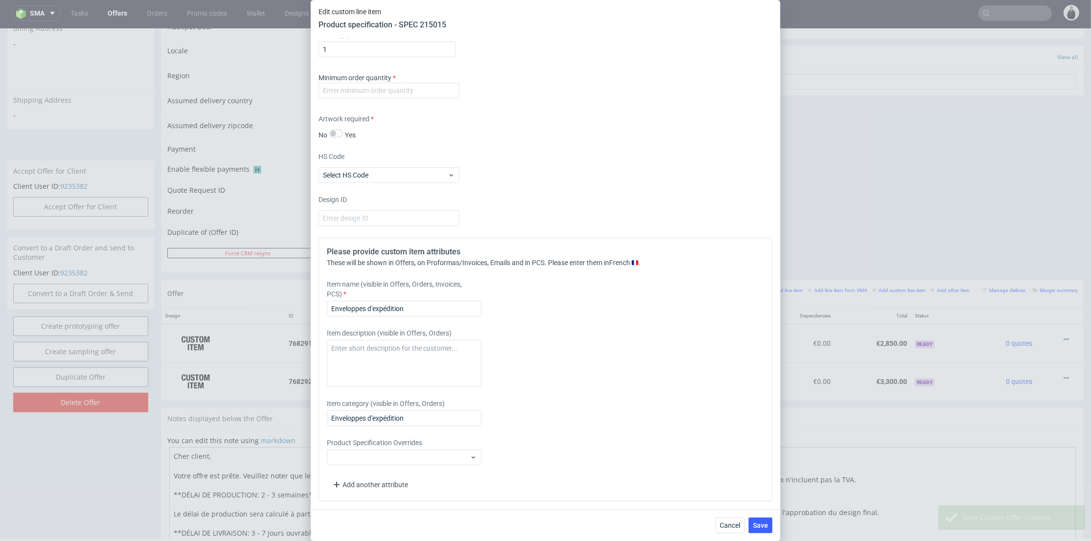
scroll to position [1224, 0]
click at [427, 85] on input "number" at bounding box center [389, 91] width 141 height 16
type input "1"
click at [432, 305] on input "Enveloppes d'expédition" at bounding box center [404, 309] width 155 height 16
type input "Enveloppes d'expédition C5"
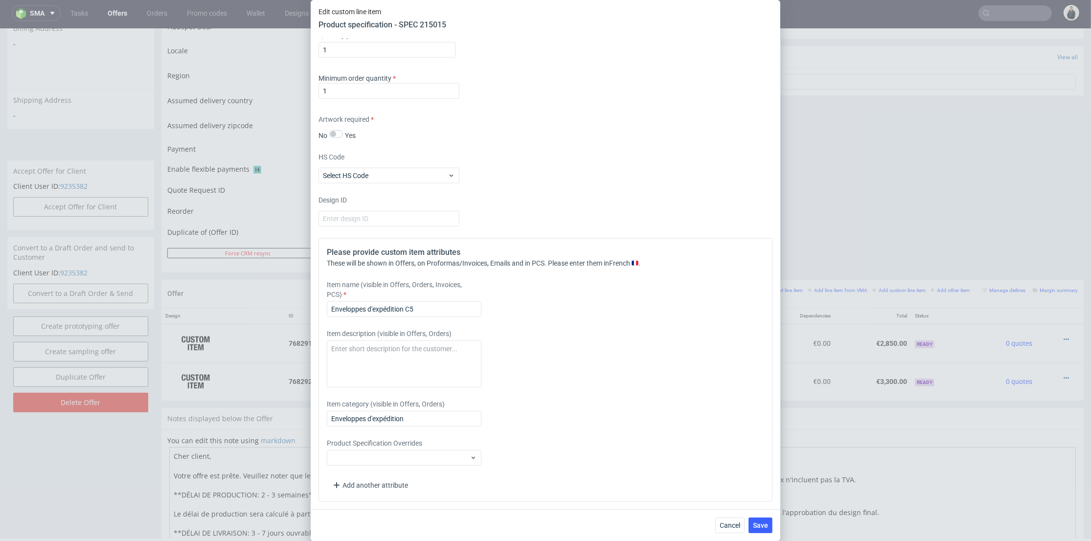
click at [510, 323] on div "Please provide custom item attributes These will be shown in Offers, on Proform…" at bounding box center [546, 370] width 454 height 264
click at [774, 524] on div "Cancel Save" at bounding box center [546, 525] width 470 height 32
click at [767, 528] on span "Save" at bounding box center [760, 525] width 15 height 7
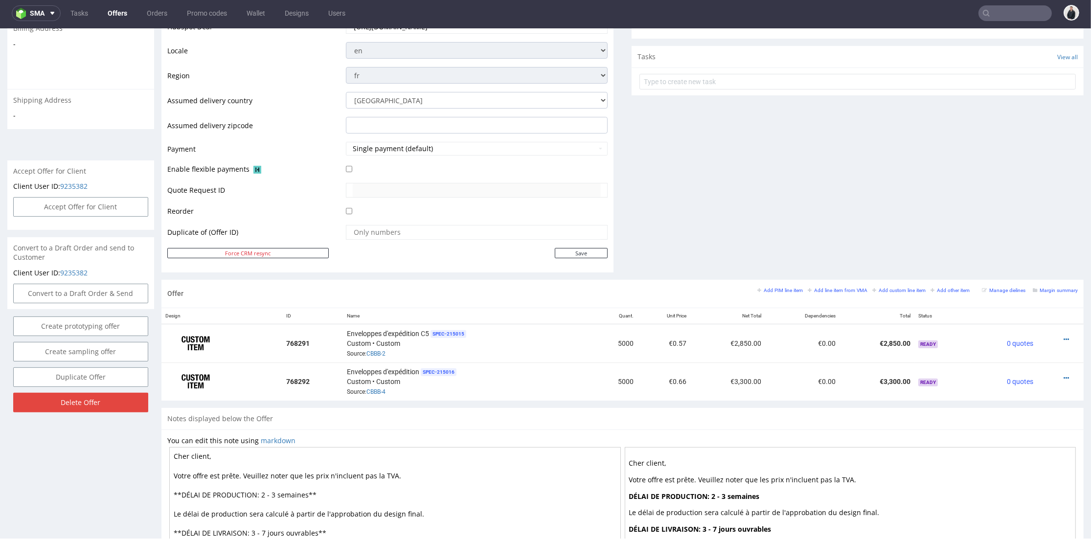
scroll to position [380, 0]
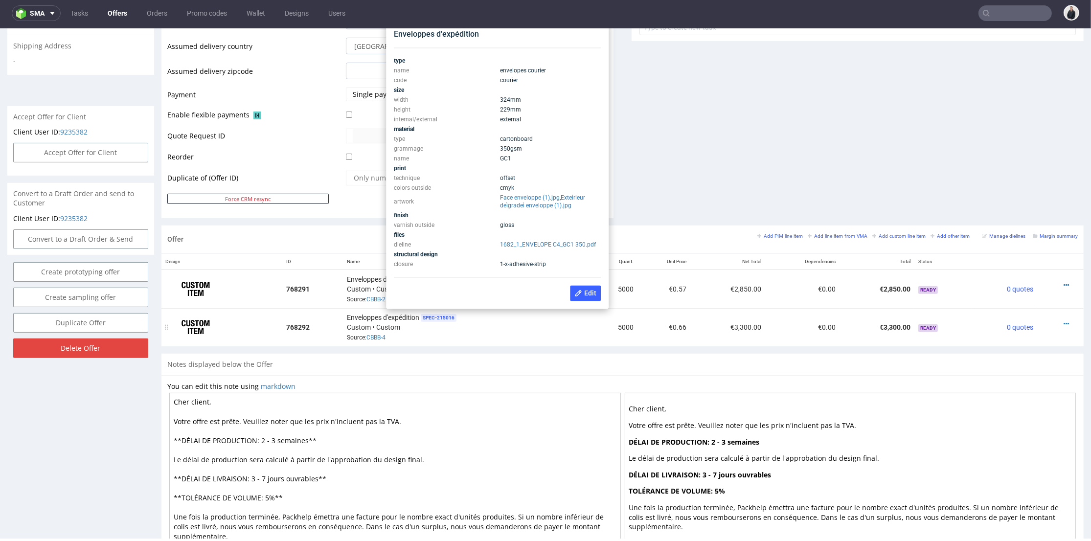
click at [1054, 322] on div at bounding box center [1057, 324] width 33 height 10
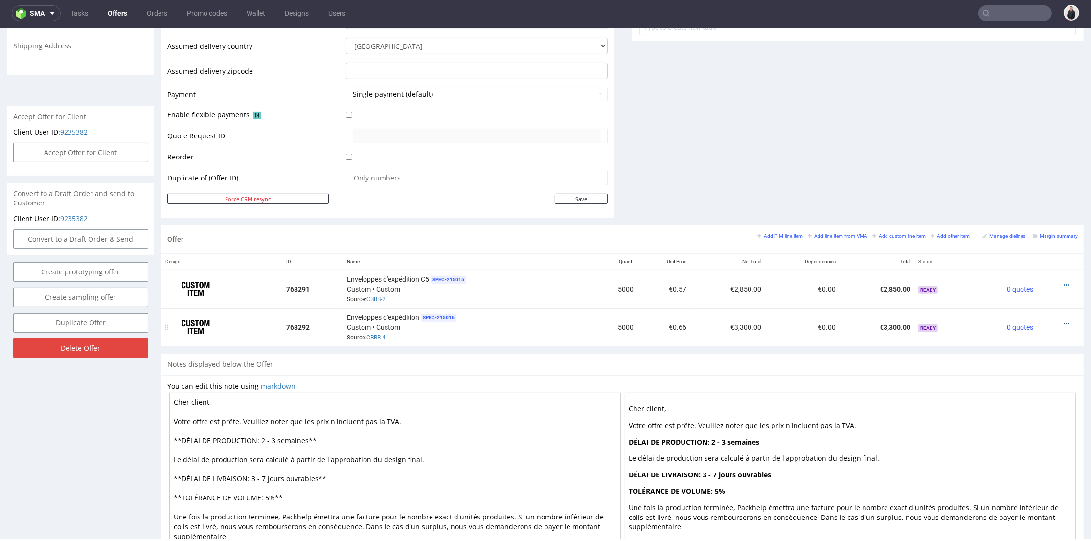
click at [1064, 321] on icon at bounding box center [1066, 324] width 5 height 7
click at [1012, 200] on span "Edit item specification" at bounding box center [1022, 197] width 79 height 10
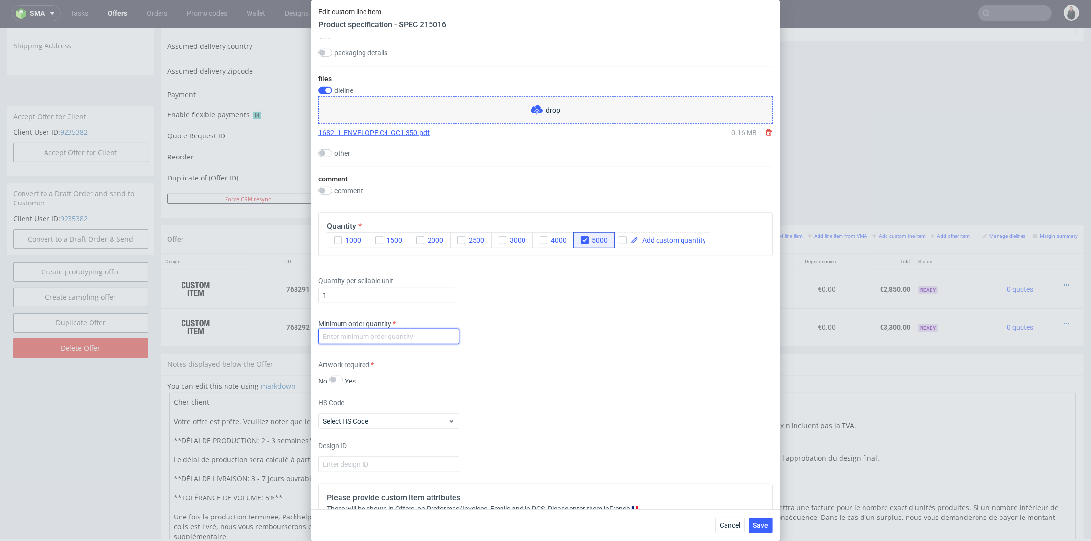
click at [415, 342] on input "number" at bounding box center [389, 337] width 141 height 16
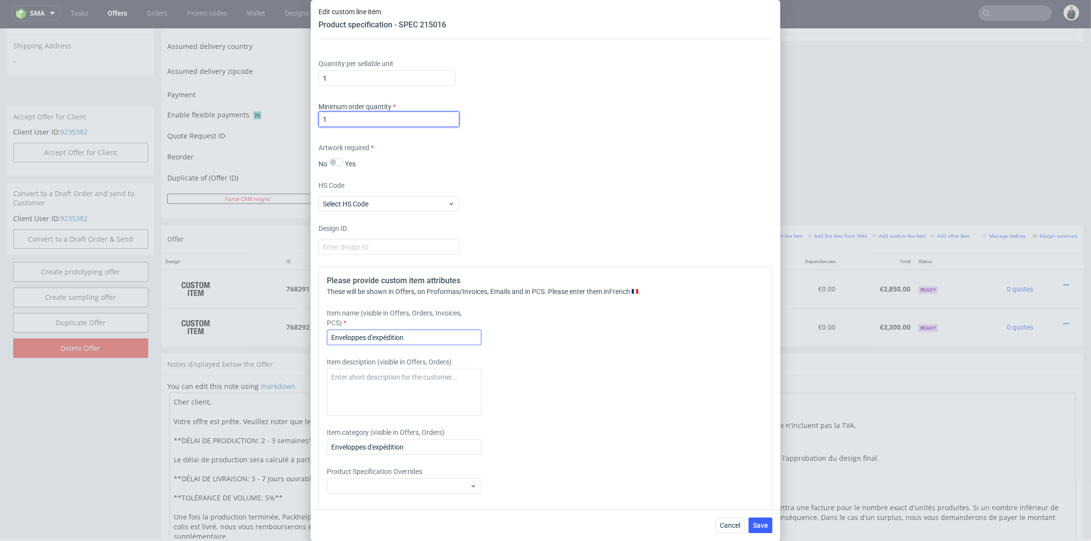
type input "1"
click at [442, 336] on input "Enveloppes d'expédition" at bounding box center [404, 338] width 155 height 16
type input "Enveloppes d'expédition C4"
drag, startPoint x: 649, startPoint y: 384, endPoint x: 748, endPoint y: 467, distance: 129.5
click at [652, 385] on div "Please provide custom item attributes These will be shown in Offers, on Proform…" at bounding box center [546, 399] width 454 height 264
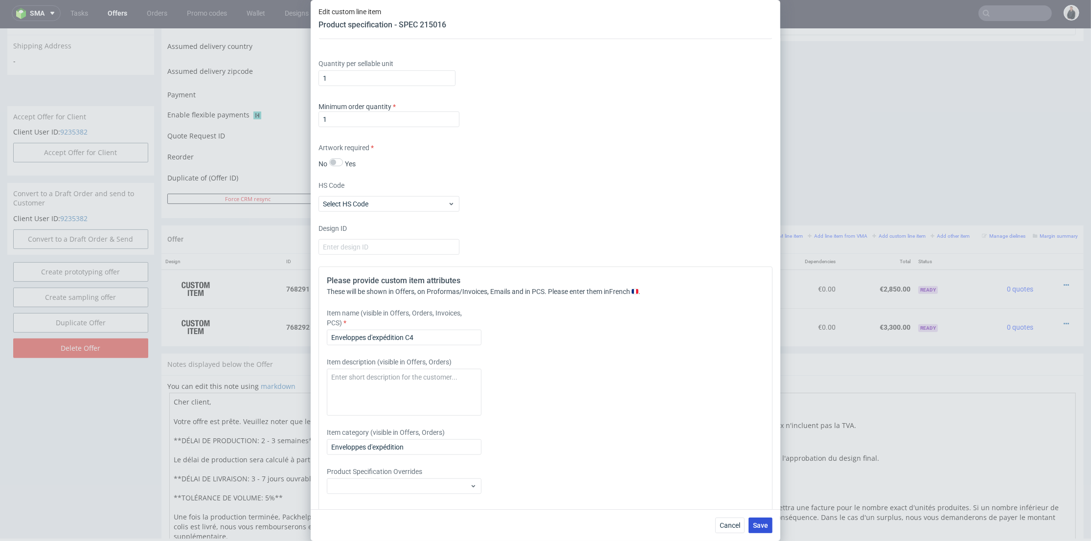
click at [760, 528] on span "Save" at bounding box center [760, 525] width 15 height 7
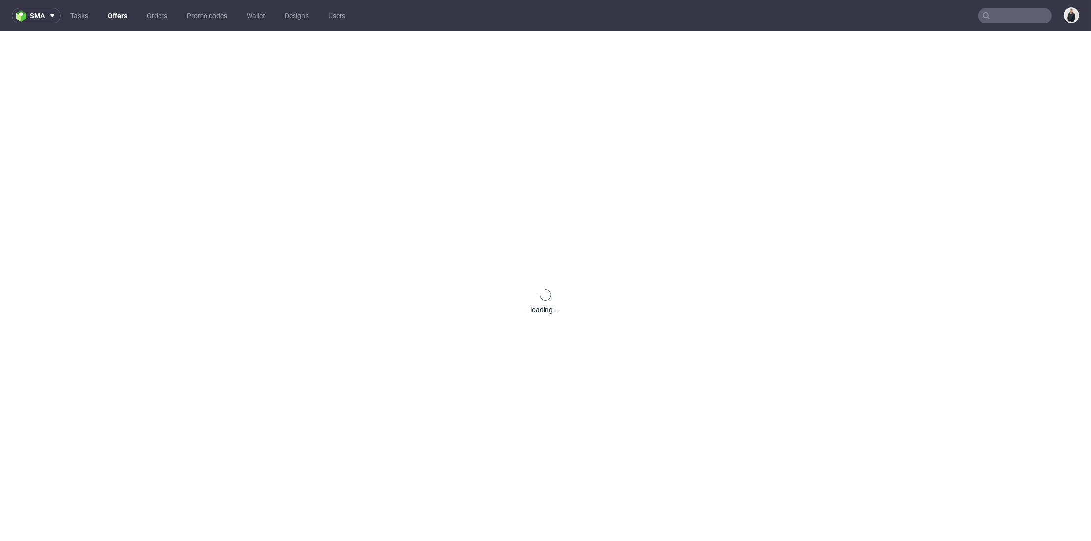
scroll to position [0, 0]
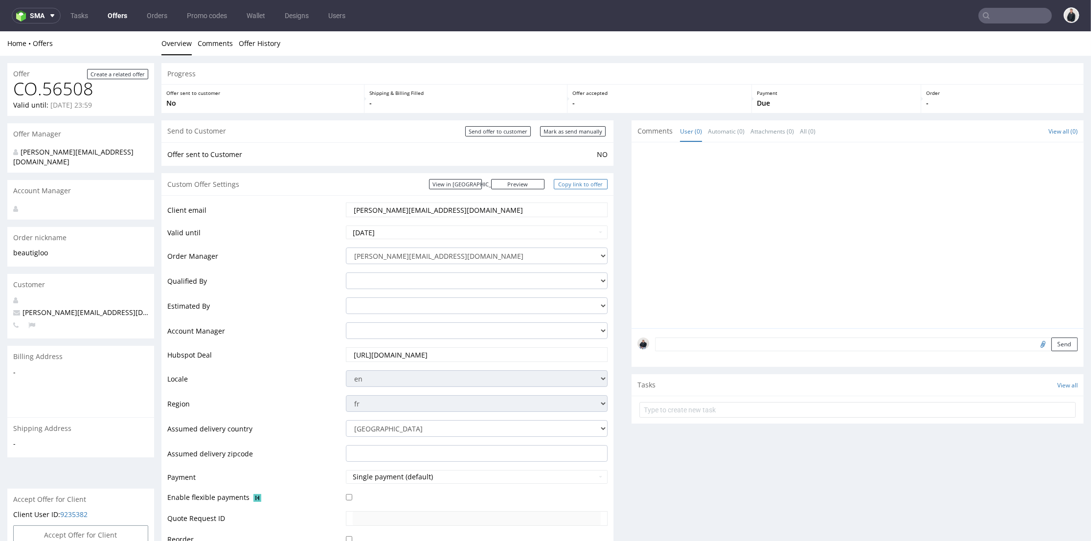
click at [578, 185] on link "Copy link to offer" at bounding box center [581, 184] width 54 height 10
click at [503, 136] on input "Send offer to customer" at bounding box center [498, 131] width 66 height 10
type input "In progress..."
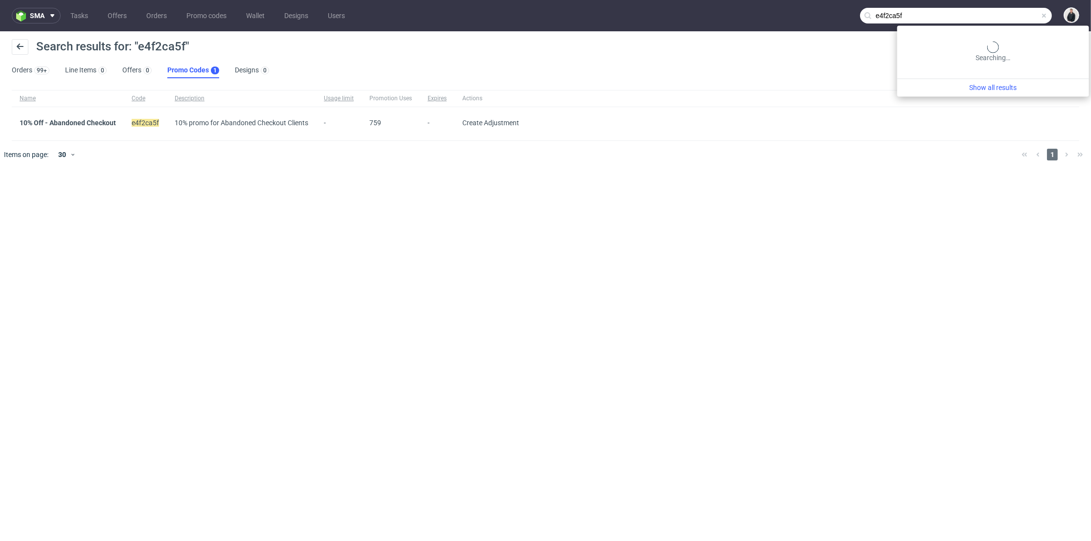
click at [999, 8] on input "e4f2ca5f" at bounding box center [956, 16] width 192 height 16
paste input "[EMAIL_ADDRESS][DOMAIN_NAME]"
type input "[EMAIL_ADDRESS][DOMAIN_NAME]"
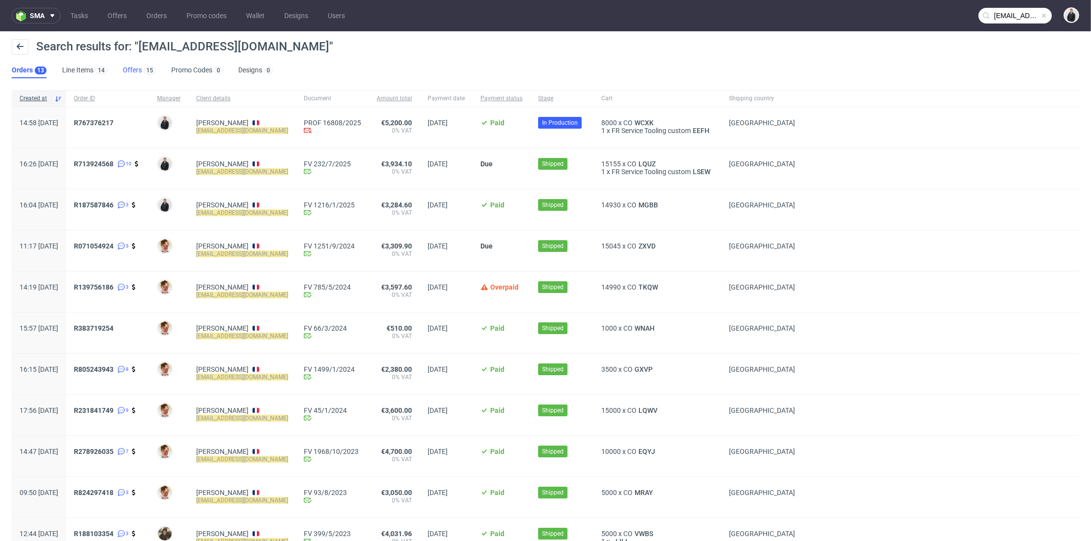
click at [140, 69] on link "Offers 15" at bounding box center [139, 71] width 33 height 16
